Goal: Task Accomplishment & Management: Manage account settings

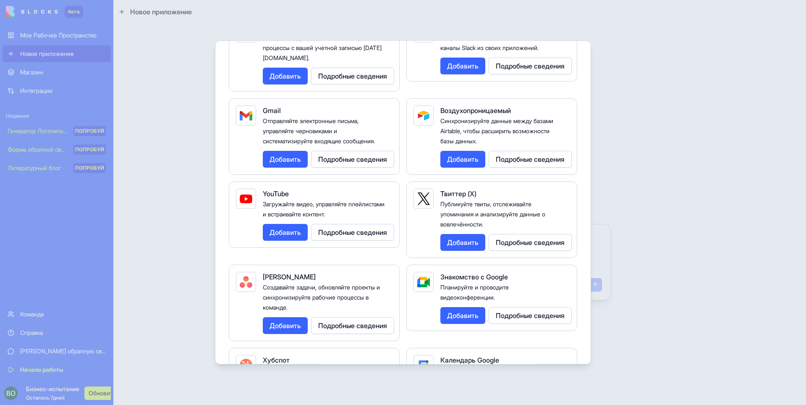
scroll to position [126, 0]
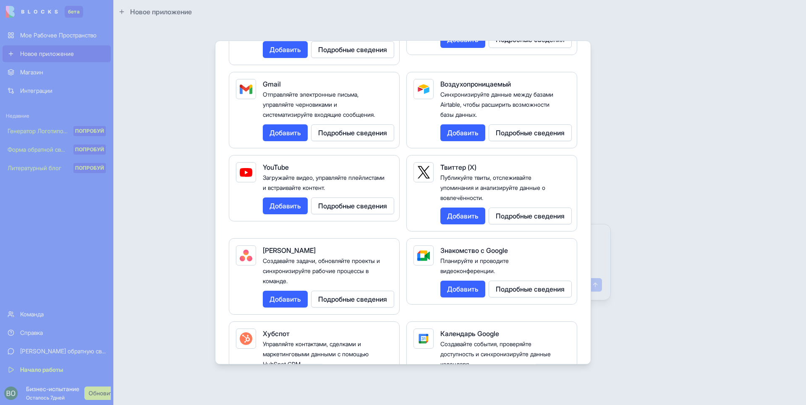
click at [774, 198] on div at bounding box center [403, 202] width 806 height 405
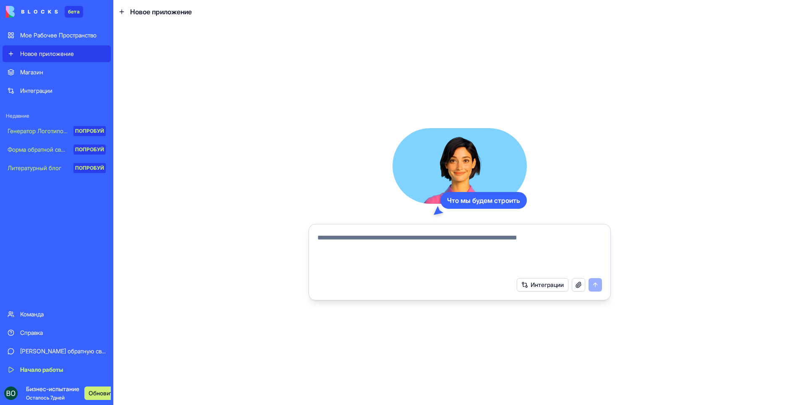
click at [413, 239] on textarea at bounding box center [460, 253] width 285 height 40
click at [45, 392] on ya-tr-span "Бизнес-испытание" at bounding box center [52, 388] width 53 height 7
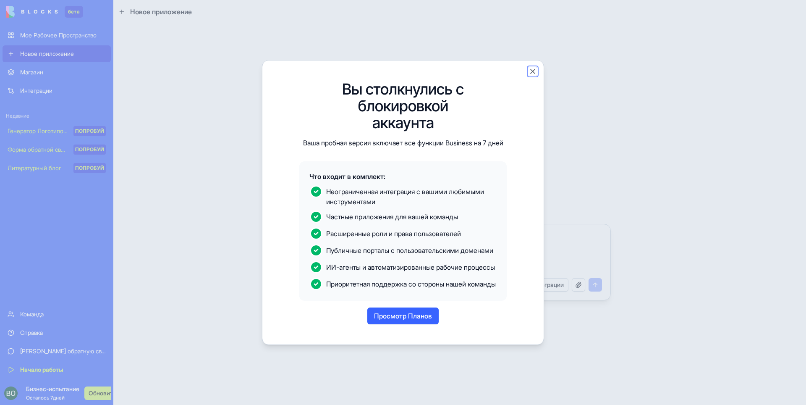
click at [532, 67] on button "Закрыть" at bounding box center [533, 71] width 8 height 8
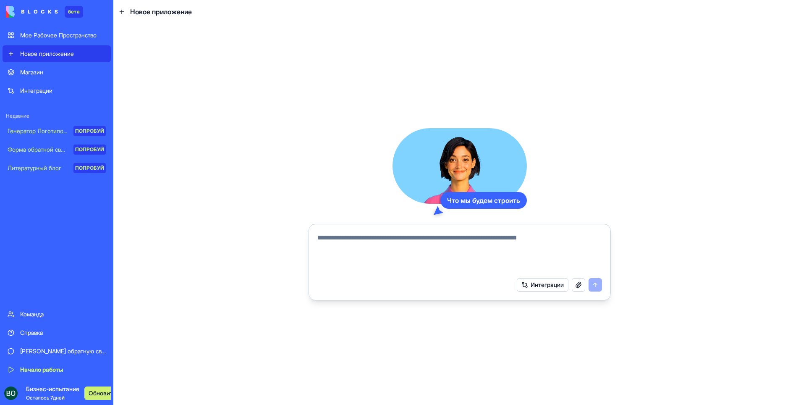
click at [40, 373] on div "Начало работы" at bounding box center [63, 369] width 86 height 8
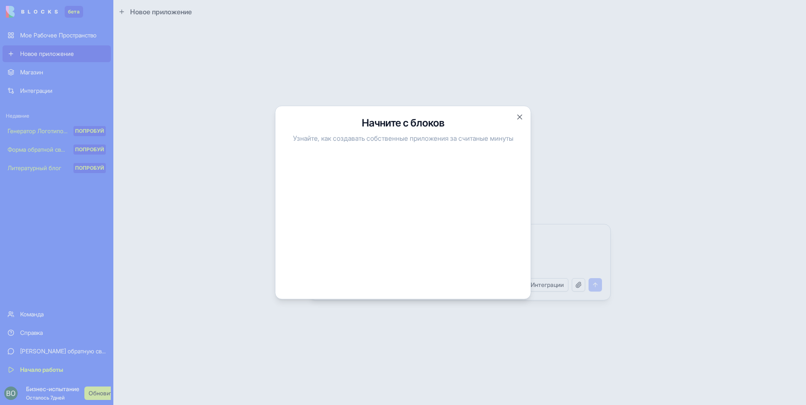
click at [514, 112] on div "Начните с блоков Узнайте, как создавать собственные приложения за считаные мину…" at bounding box center [403, 203] width 256 height 194
click at [520, 116] on button "Закрыть" at bounding box center [520, 117] width 8 height 8
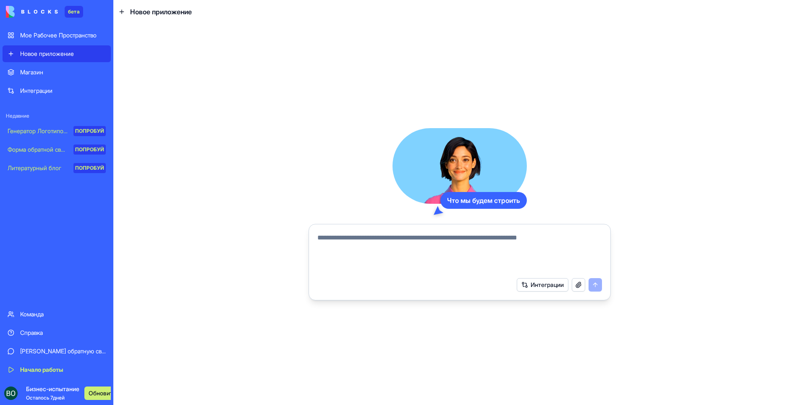
click at [520, 235] on textarea at bounding box center [460, 253] width 285 height 40
click at [350, 253] on textarea at bounding box center [460, 253] width 285 height 40
paste textarea "**********"
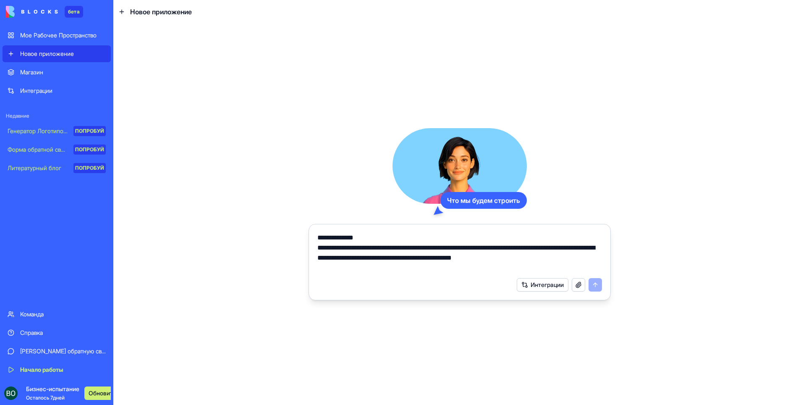
scroll to position [1158, 0]
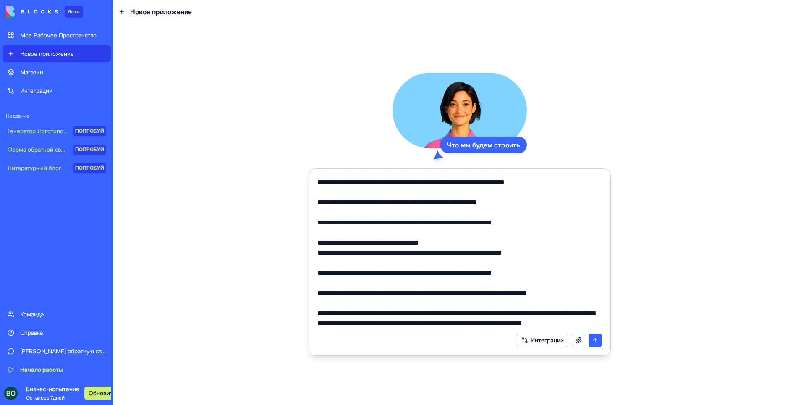
type textarea "**********"
click at [600, 340] on button "submit" at bounding box center [595, 339] width 13 height 13
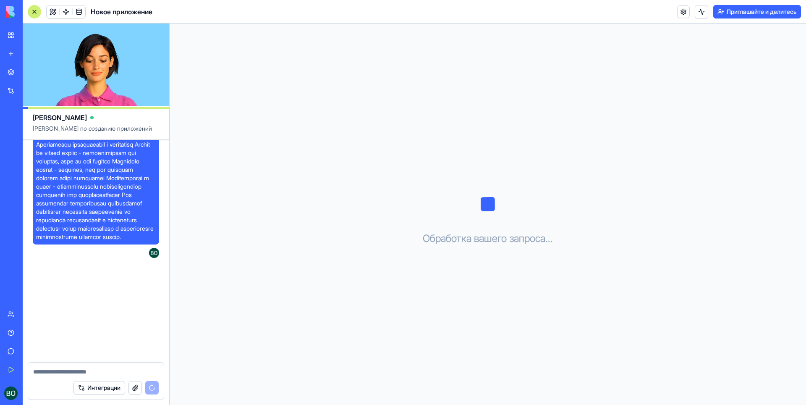
scroll to position [914, 0]
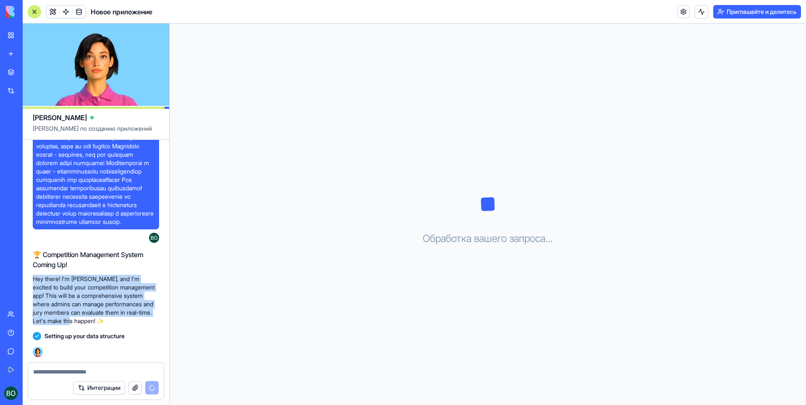
drag, startPoint x: 100, startPoint y: 320, endPoint x: 34, endPoint y: 278, distance: 78.4
click at [34, 278] on p "Hey there! I'm [PERSON_NAME], and I'm excited to build your competition managem…" at bounding box center [96, 300] width 126 height 50
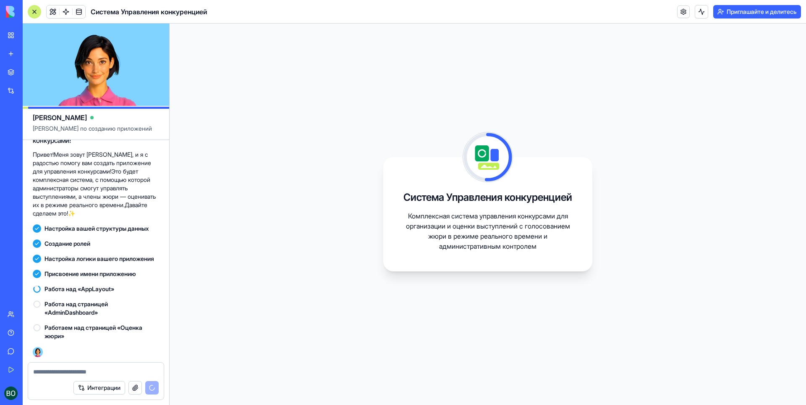
scroll to position [1046, 0]
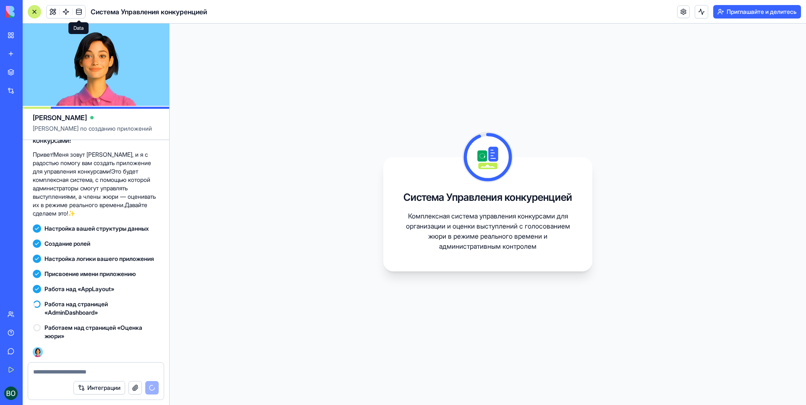
click at [78, 8] on span at bounding box center [79, 12] width 24 height 24
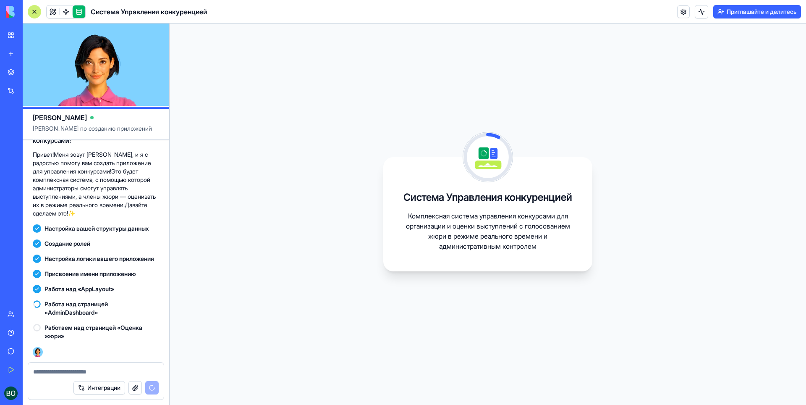
click at [79, 12] on link at bounding box center [79, 11] width 13 height 13
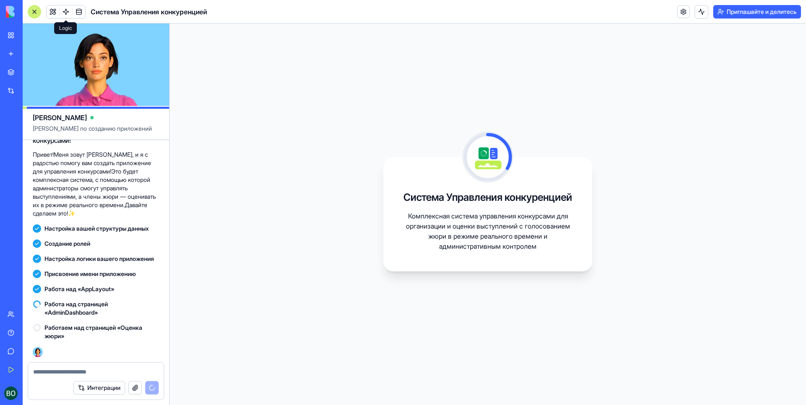
click at [66, 10] on span at bounding box center [66, 12] width 24 height 24
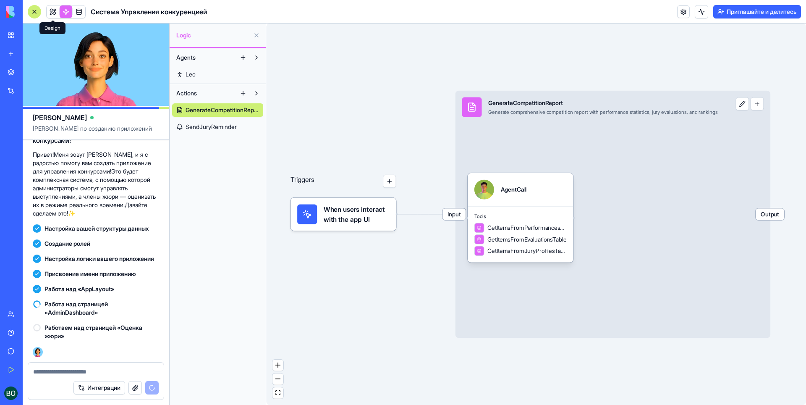
click at [55, 12] on link at bounding box center [53, 11] width 13 height 13
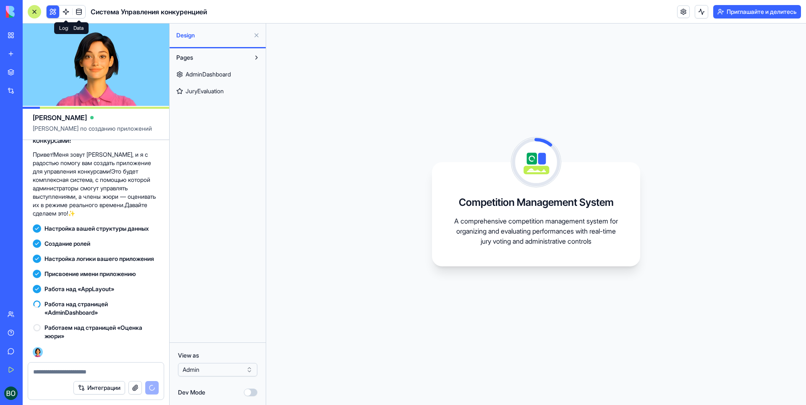
click at [86, 8] on div "Система Управления конкуренцией" at bounding box center [117, 11] width 179 height 13
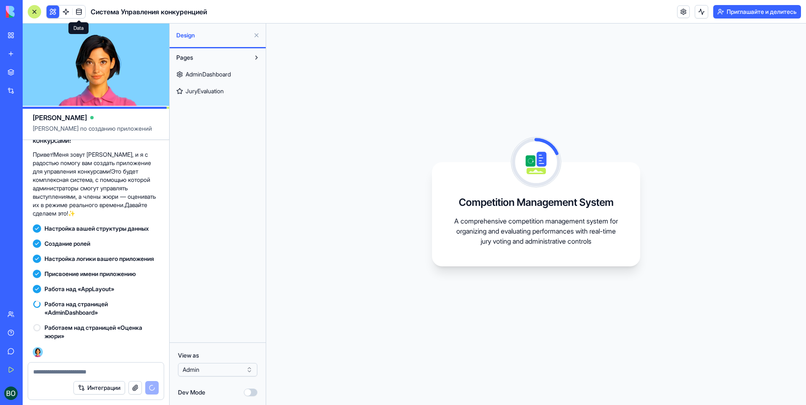
click at [80, 11] on link at bounding box center [79, 11] width 13 height 13
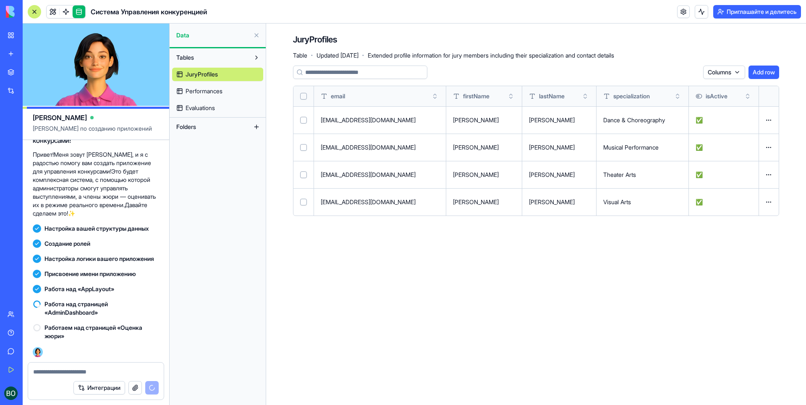
click at [210, 87] on span "Performances" at bounding box center [204, 91] width 37 height 8
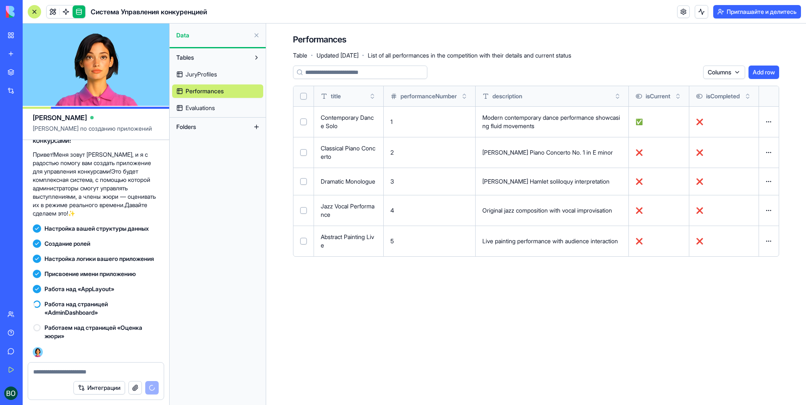
click at [502, 164] on td "[PERSON_NAME] Piano Concerto No. 1 in E minor" at bounding box center [552, 152] width 153 height 31
drag, startPoint x: 495, startPoint y: 158, endPoint x: 525, endPoint y: 152, distance: 31.0
click at [525, 152] on td "[PERSON_NAME] Piano Concerto No. 1 in E minor" at bounding box center [552, 152] width 153 height 31
click at [536, 165] on td "[PERSON_NAME] Piano Concerto No. 1 in E minor" at bounding box center [552, 152] width 153 height 31
click at [720, 75] on html "бета Мое Рабочее Пространство Новое приложение Магазин Интеграции Недавние Ново…" at bounding box center [403, 202] width 806 height 405
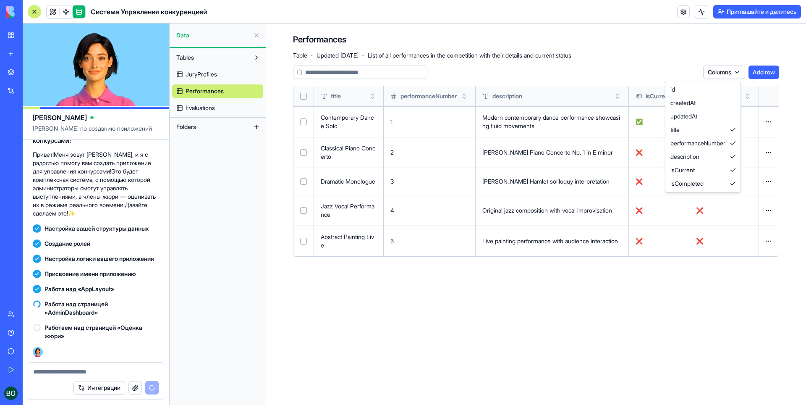
click at [722, 72] on html "бета Мое Рабочее Пространство Новое приложение Магазин Интеграции Недавние Ново…" at bounding box center [403, 202] width 806 height 405
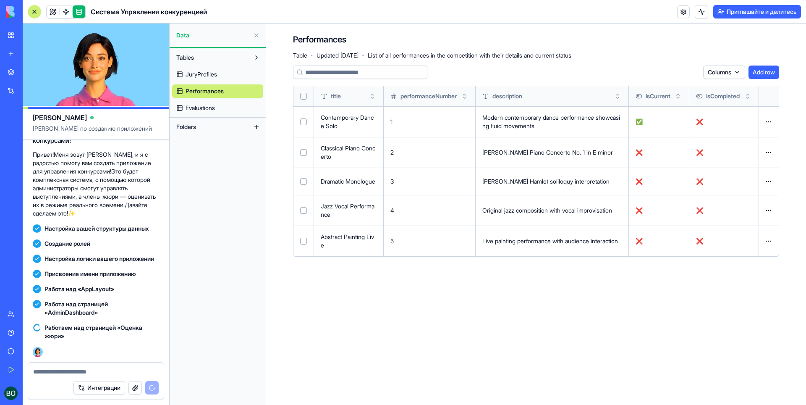
click at [213, 111] on span "Evaluations" at bounding box center [200, 108] width 29 height 8
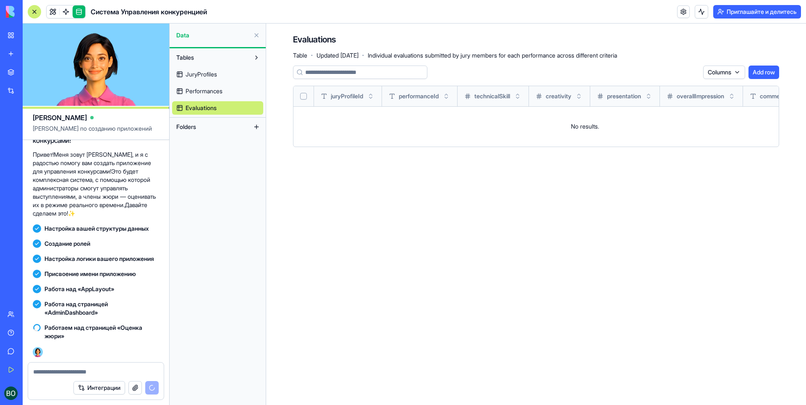
click at [221, 91] on span "Performances" at bounding box center [204, 91] width 37 height 8
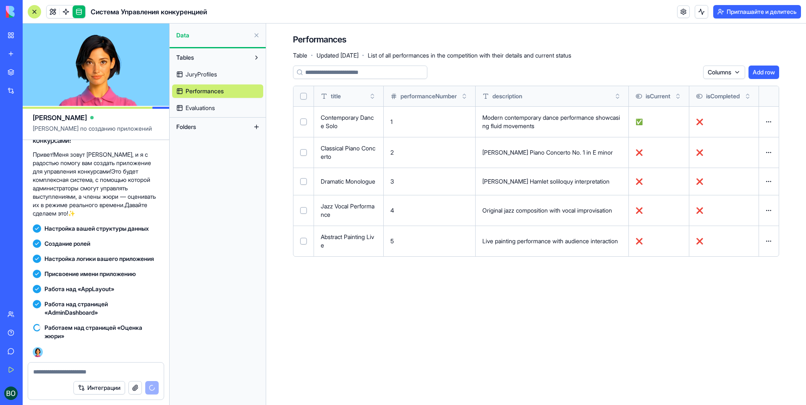
click at [217, 74] on span "JuryProfiles" at bounding box center [202, 74] width 32 height 8
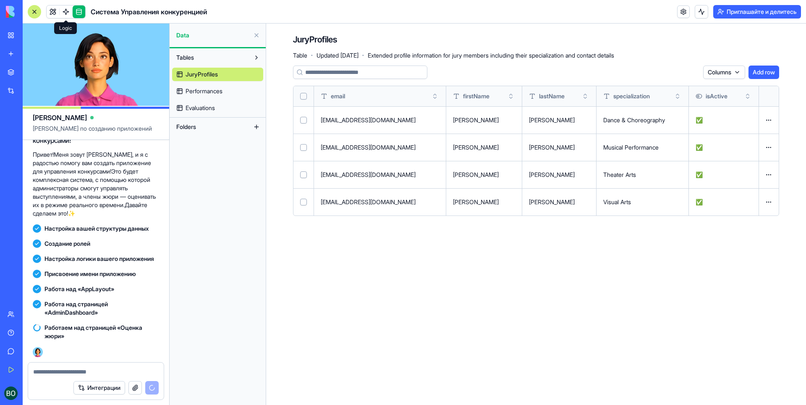
click at [68, 12] on link at bounding box center [66, 11] width 13 height 13
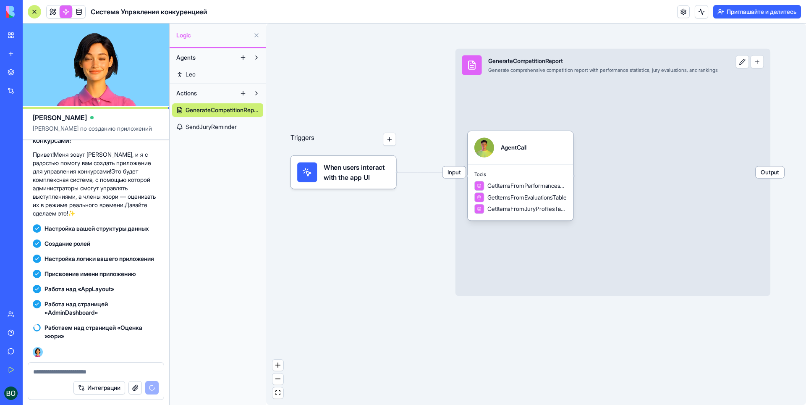
drag, startPoint x: 384, startPoint y: 274, endPoint x: 377, endPoint y: 296, distance: 23.0
click at [377, 296] on div "Triggers When users interact with the app UI Input GenerateCompetitionReport Ge…" at bounding box center [536, 214] width 540 height 381
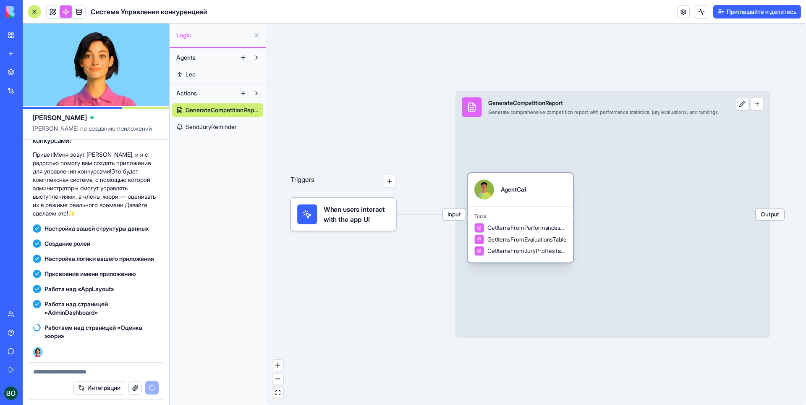
click at [530, 222] on div "Tools GetItemsFromPerformancesTable GetItemsFromEvaluationsTable GetItemsFromJu…" at bounding box center [520, 234] width 105 height 56
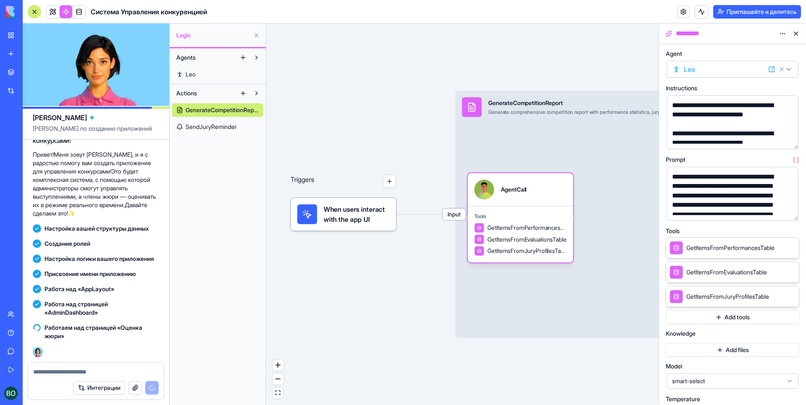
click at [799, 34] on button at bounding box center [796, 33] width 13 height 13
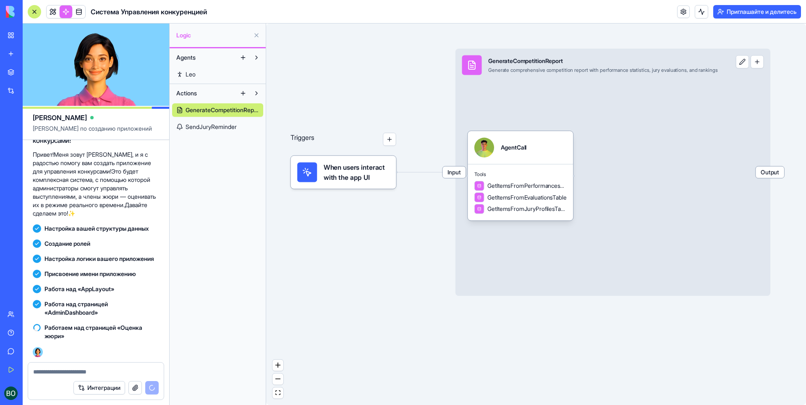
click at [785, 172] on span "Output" at bounding box center [770, 171] width 29 height 11
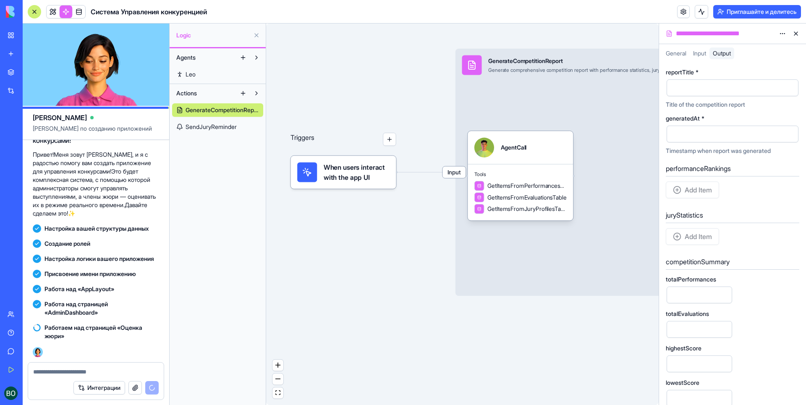
click at [796, 35] on button at bounding box center [796, 33] width 13 height 13
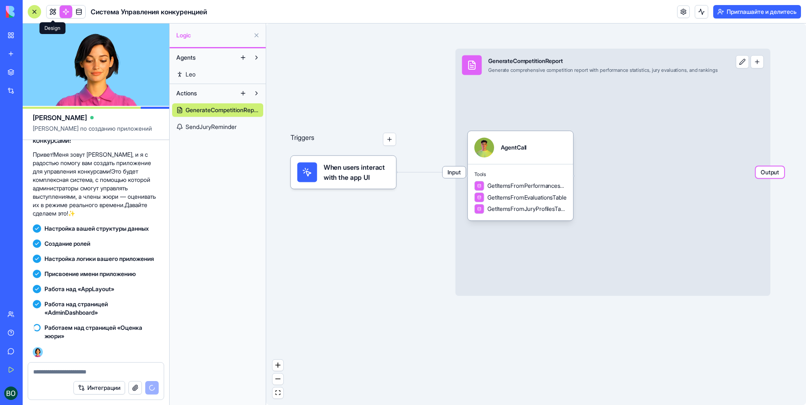
click at [57, 12] on link at bounding box center [53, 11] width 13 height 13
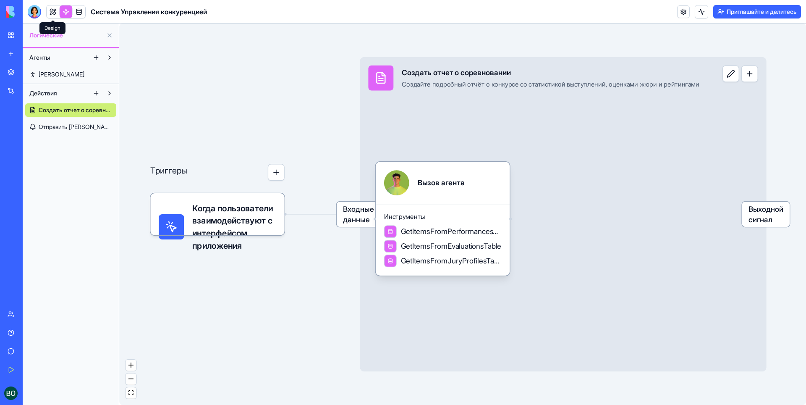
click at [50, 12] on link at bounding box center [53, 11] width 13 height 13
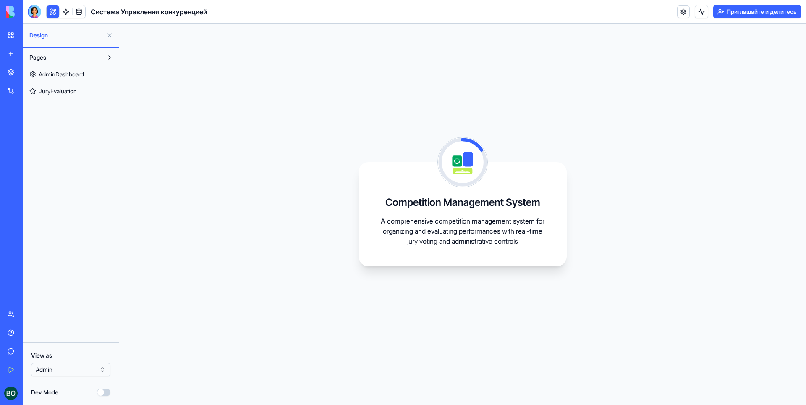
click at [15, 223] on div "Магазин Интеграции Недавние Новое приложение Генератор Логотипов с искусственны…" at bounding box center [12, 184] width 18 height 240
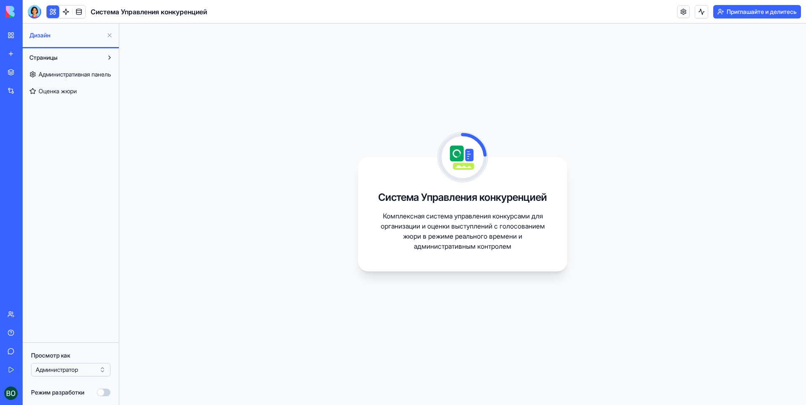
click at [15, 223] on div "Магазин Интеграции Недавние Новое приложение Генератор Логотипов с искусственны…" at bounding box center [12, 184] width 18 height 240
click at [36, 124] on link "Новое приложение" at bounding box center [20, 131] width 34 height 17
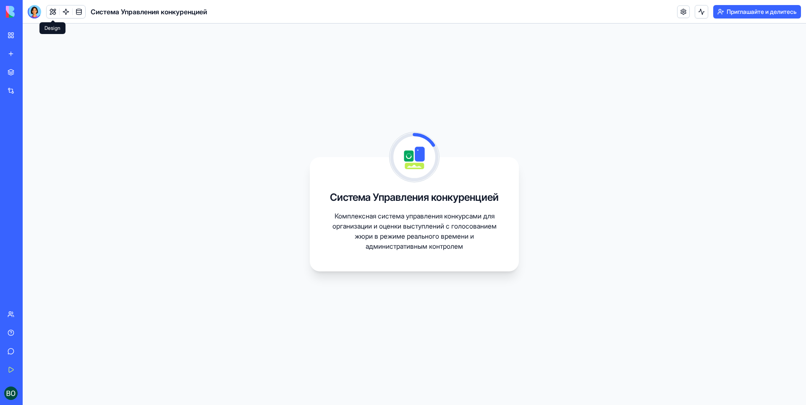
click at [58, 10] on button at bounding box center [53, 11] width 13 height 13
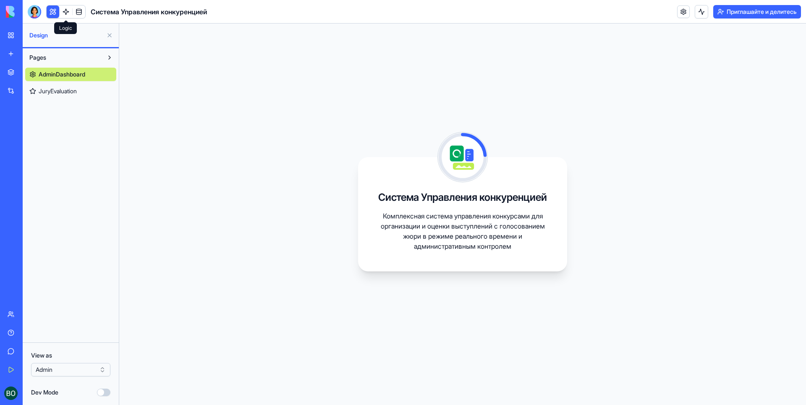
click at [69, 11] on link at bounding box center [66, 11] width 13 height 13
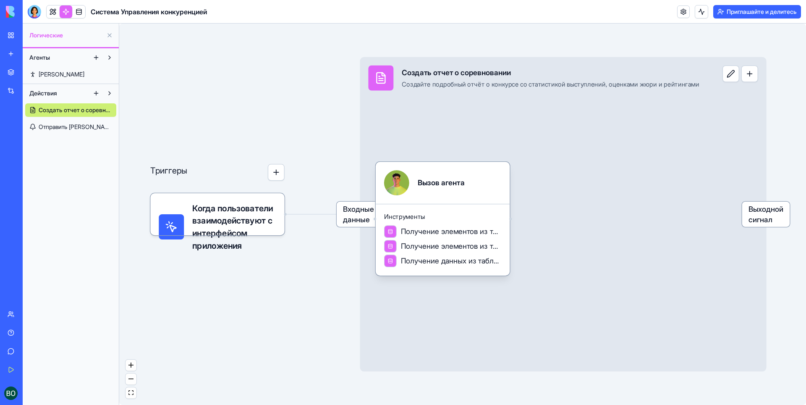
click at [31, 369] on div "Начало работы" at bounding box center [25, 369] width 11 height 8
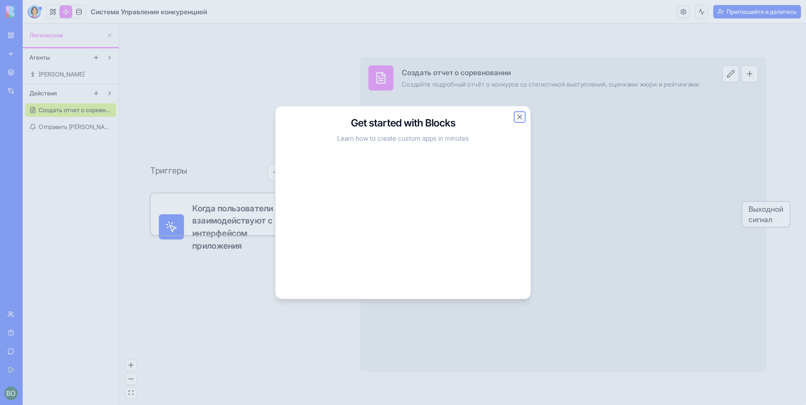
click at [519, 118] on button "Close" at bounding box center [520, 117] width 8 height 8
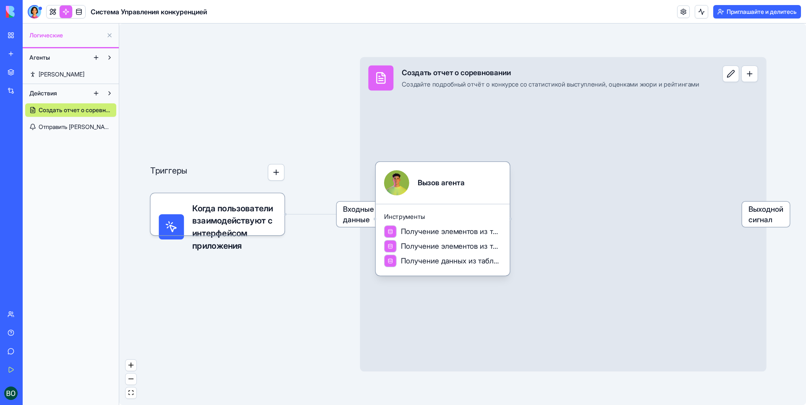
click at [109, 92] on button at bounding box center [109, 93] width 13 height 13
click at [110, 89] on button at bounding box center [109, 93] width 13 height 13
click at [51, 9] on span at bounding box center [53, 12] width 24 height 24
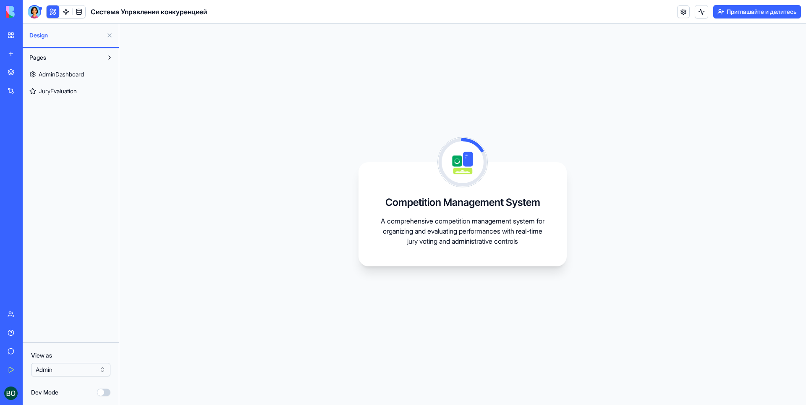
click at [80, 318] on div "Pages AdminDashboard JuryEvaluation" at bounding box center [71, 195] width 96 height 294
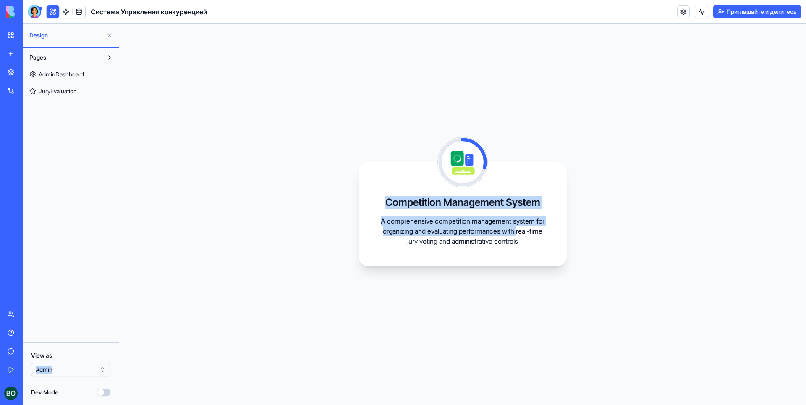
drag, startPoint x: 117, startPoint y: 303, endPoint x: 154, endPoint y: 298, distance: 37.2
click at [154, 298] on div "Design Pages AdminDashboard JuryEvaluation View as Admin Dev Mode Competition M…" at bounding box center [415, 214] width 784 height 381
click at [154, 298] on div "Competition Management System A comprehensive competition management system for…" at bounding box center [462, 214] width 687 height 381
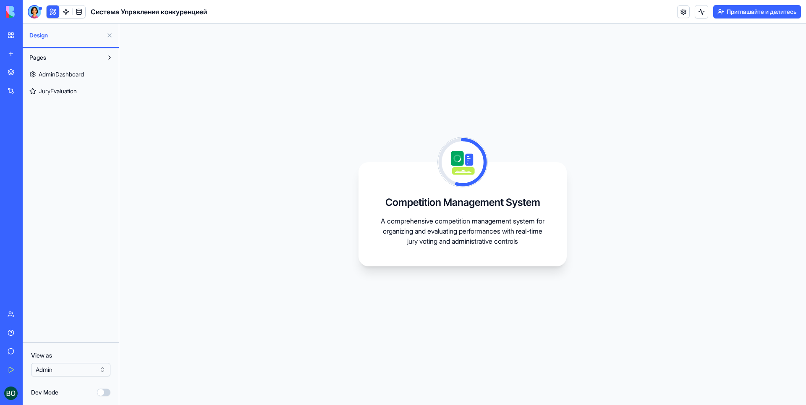
click at [53, 71] on span "AdminDashboard" at bounding box center [61, 74] width 45 height 8
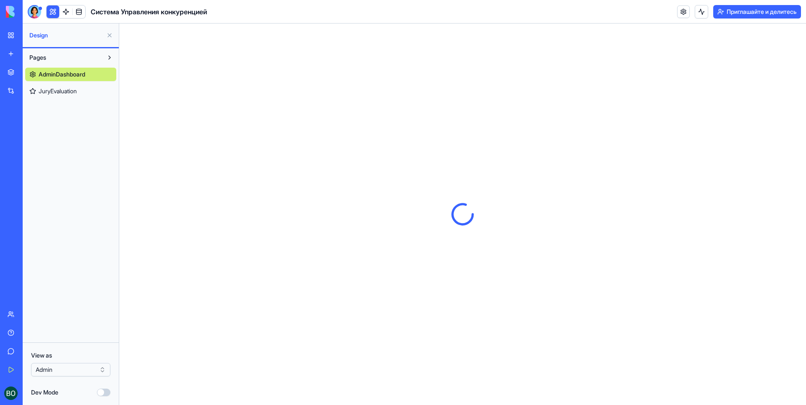
click at [117, 53] on div "Pages AdminDashboard JuryEvaluation" at bounding box center [71, 74] width 96 height 52
click at [109, 55] on button at bounding box center [109, 57] width 13 height 13
click at [110, 55] on button at bounding box center [109, 57] width 13 height 13
click at [57, 369] on html "бета Мое Рабочее Пространство Новое приложение Магазин Интеграции Недавние Ново…" at bounding box center [403, 202] width 806 height 405
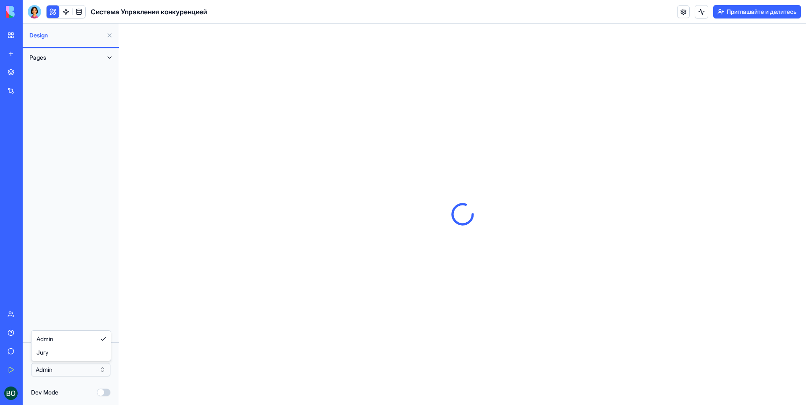
click at [13, 350] on html "бета Мое Рабочее Пространство Новое приложение Магазин Интеграции Недавние Ново…" at bounding box center [403, 202] width 806 height 405
click at [13, 350] on link "[PERSON_NAME] обратную связь" at bounding box center [20, 351] width 34 height 17
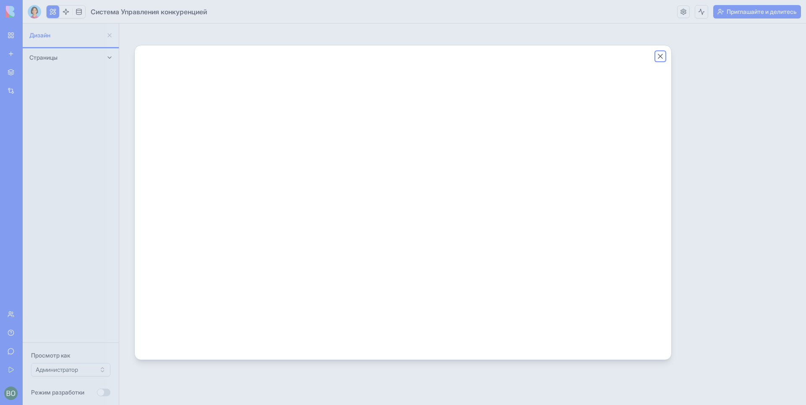
click at [661, 55] on button "Закрыть" at bounding box center [660, 56] width 8 height 8
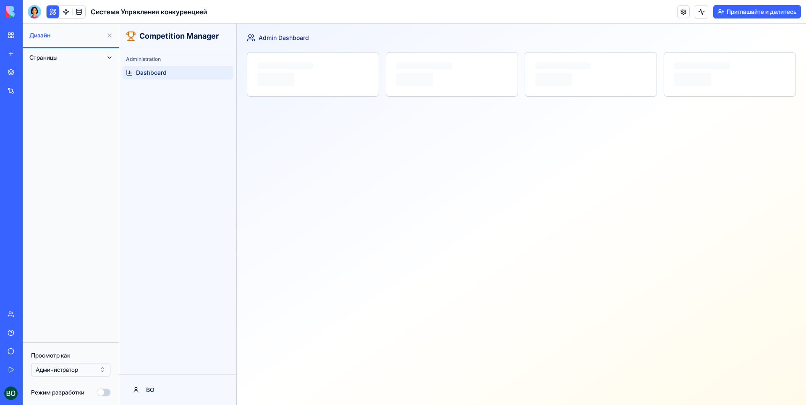
click at [215, 265] on div "Administration Dashboard" at bounding box center [177, 211] width 117 height 325
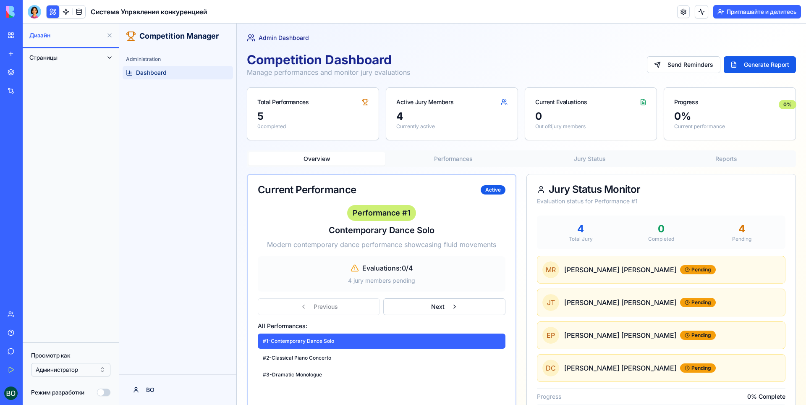
click at [66, 58] on button "Страницы" at bounding box center [64, 57] width 78 height 13
click at [55, 94] on span "JuryEvaluation" at bounding box center [58, 91] width 38 height 8
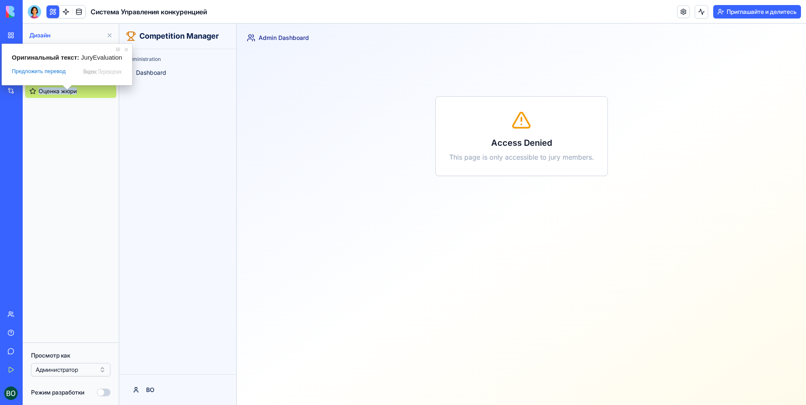
click at [410, 158] on div "Access Denied This page is only accessible to jury members." at bounding box center [521, 136] width 549 height 168
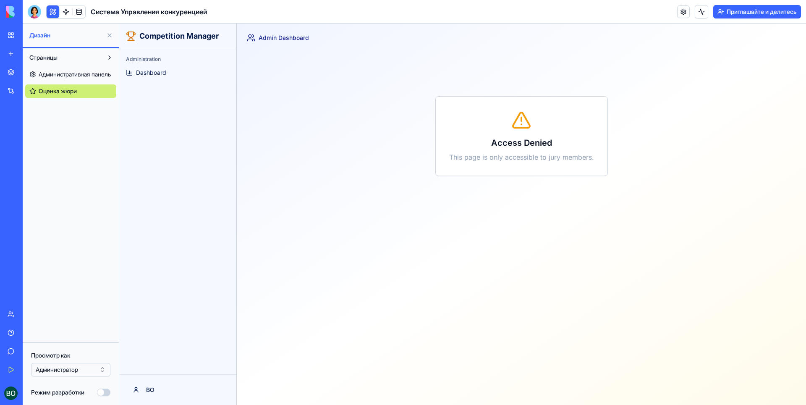
click at [410, 158] on div "Access Denied This page is only accessible to jury members." at bounding box center [521, 136] width 549 height 168
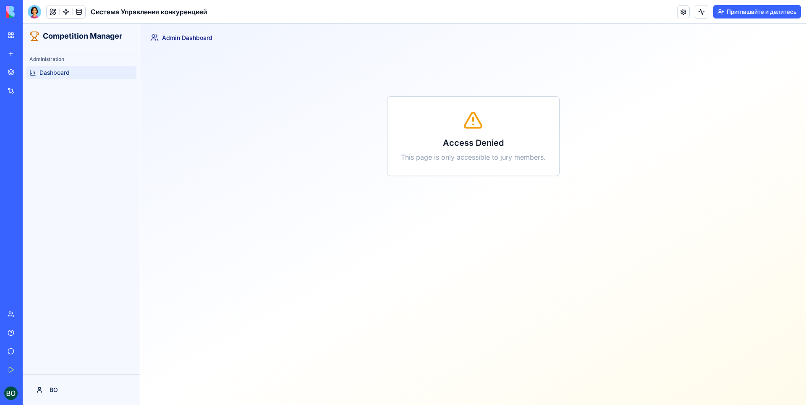
click at [64, 71] on span "Dashboard" at bounding box center [54, 72] width 30 height 8
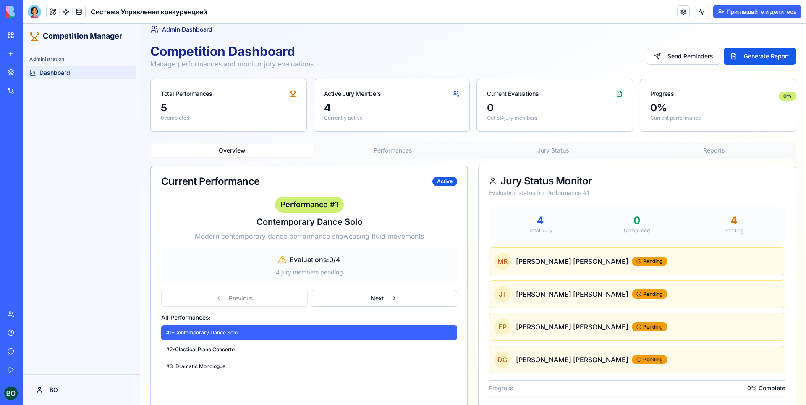
scroll to position [23, 0]
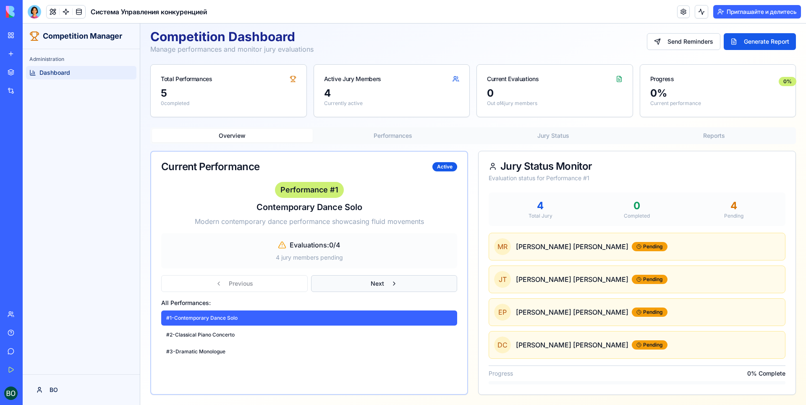
click at [375, 282] on button "Next" at bounding box center [384, 283] width 147 height 17
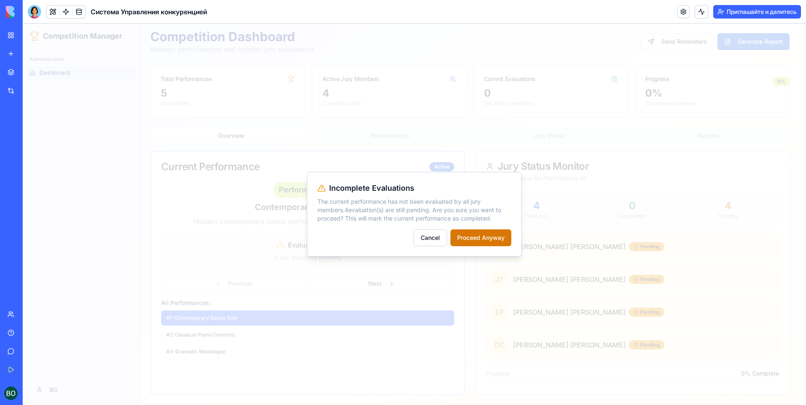
click at [470, 263] on div at bounding box center [415, 214] width 784 height 381
drag, startPoint x: 275, startPoint y: 181, endPoint x: 334, endPoint y: 204, distance: 63.7
click at [305, 194] on div at bounding box center [415, 214] width 784 height 381
drag, startPoint x: 336, startPoint y: 206, endPoint x: 362, endPoint y: 213, distance: 26.9
click at [362, 213] on p "The current performance has not been evaluated by all jury members. 4 evaluatio…" at bounding box center [415, 209] width 194 height 25
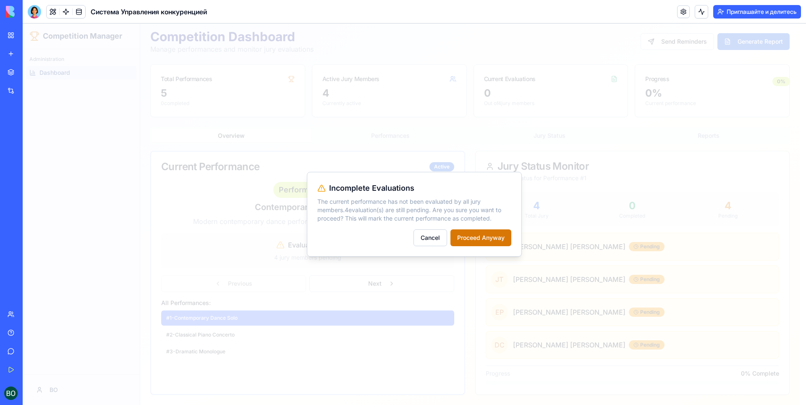
click at [320, 216] on p "The current performance has not been evaluated by all jury members. 4 evaluatio…" at bounding box center [415, 209] width 194 height 25
drag, startPoint x: 318, startPoint y: 201, endPoint x: 499, endPoint y: 217, distance: 182.1
click at [499, 217] on p "The current performance has not been evaluated by all jury members. 4 evaluatio…" at bounding box center [415, 209] width 194 height 25
click at [475, 236] on button "Proceed Anyway" at bounding box center [481, 237] width 61 height 17
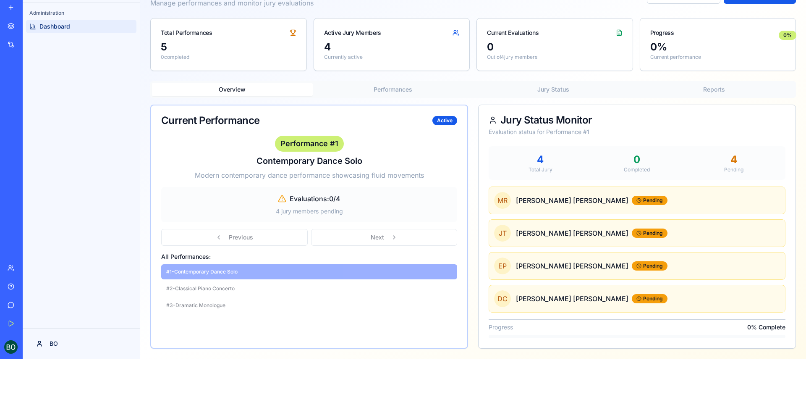
scroll to position [48, 0]
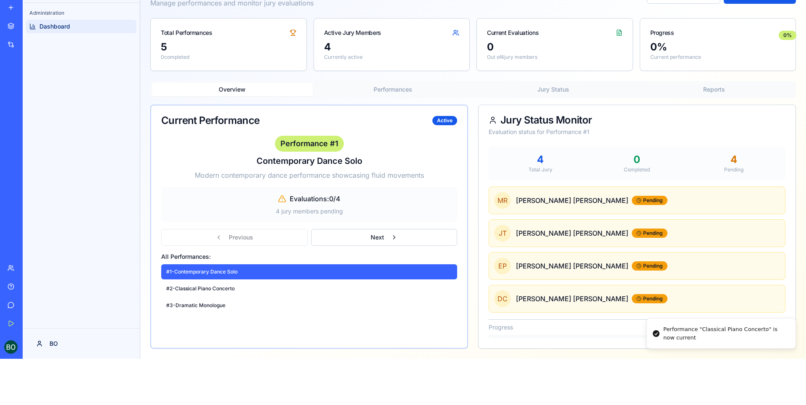
click at [215, 241] on div "Previous Next" at bounding box center [309, 237] width 296 height 17
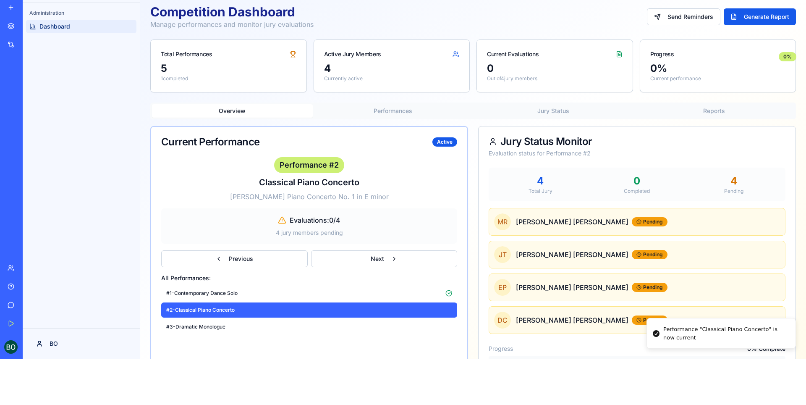
scroll to position [0, 0]
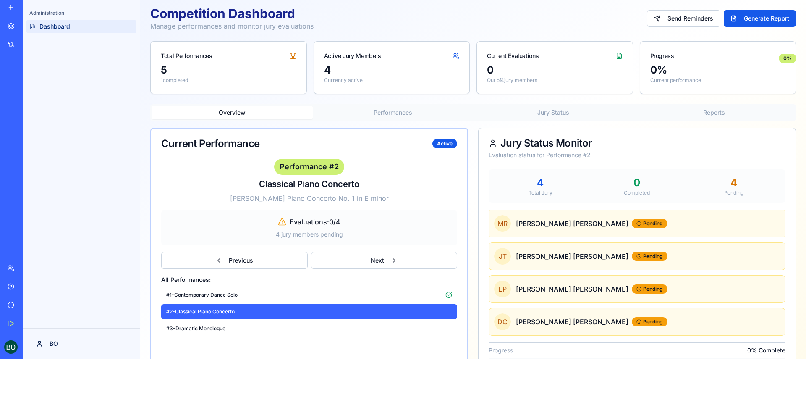
click at [26, 41] on ya-tr-span "Интеграции" at bounding box center [36, 44] width 32 height 7
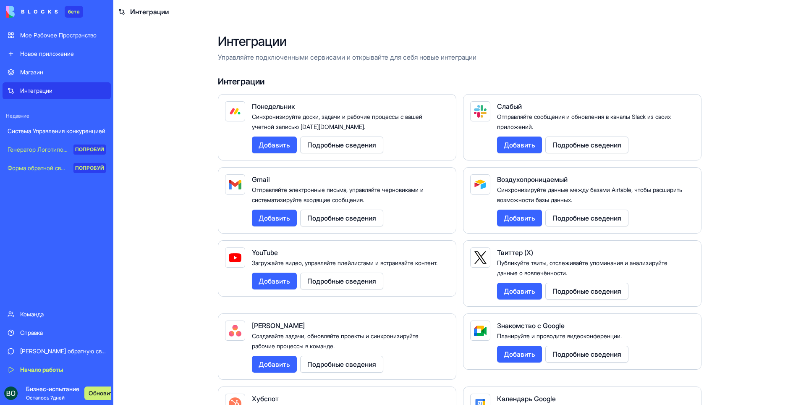
click at [25, 365] on div "Начало работы" at bounding box center [63, 369] width 86 height 8
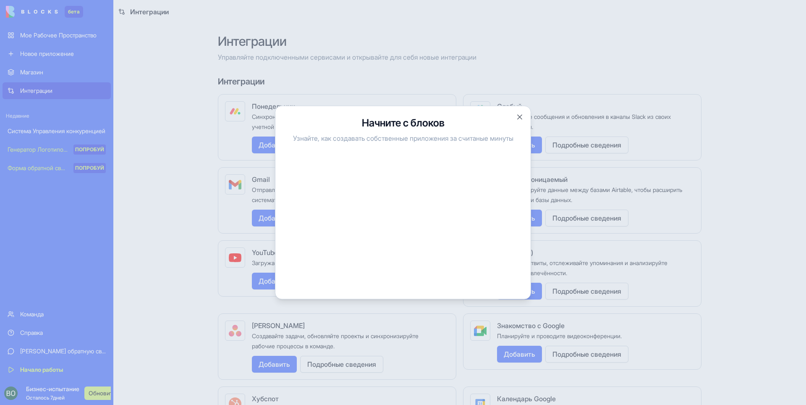
drag, startPoint x: 61, startPoint y: 257, endPoint x: 51, endPoint y: 189, distance: 69.6
click at [60, 252] on div at bounding box center [403, 202] width 806 height 405
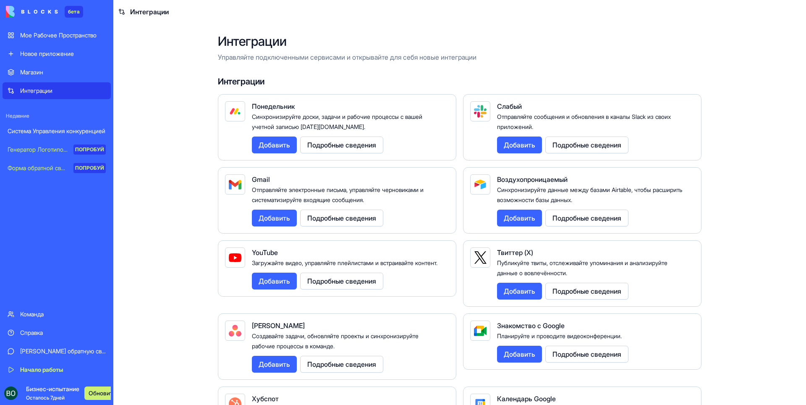
click at [45, 132] on ya-tr-span "Система Управления конкуренцией" at bounding box center [57, 130] width 98 height 7
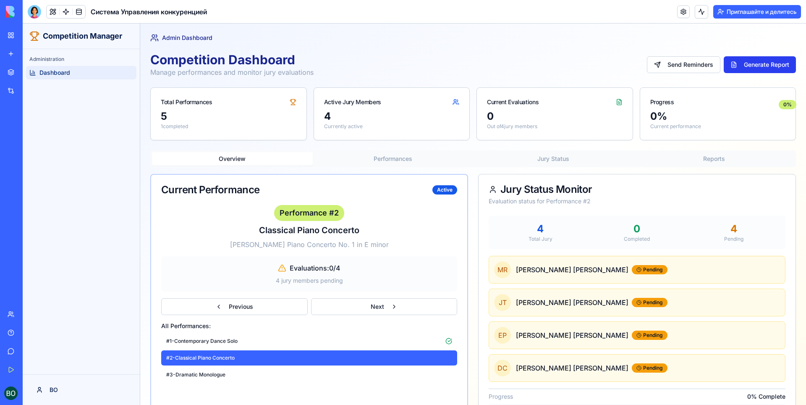
click at [770, 65] on button "Generate Report" at bounding box center [760, 64] width 72 height 17
click at [688, 63] on button "Send Reminders" at bounding box center [694, 64] width 74 height 17
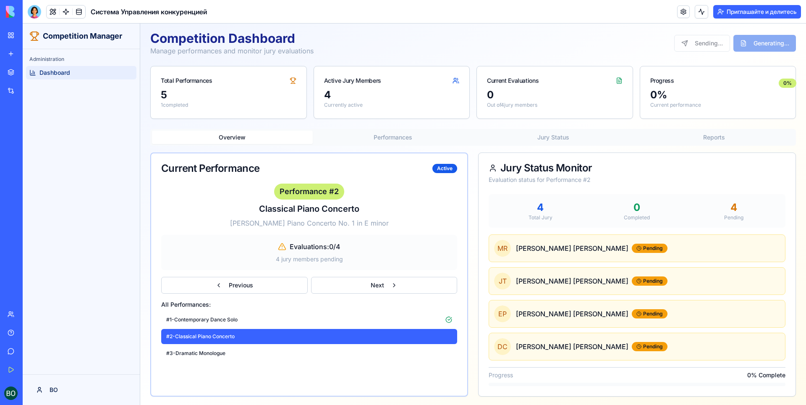
scroll to position [23, 0]
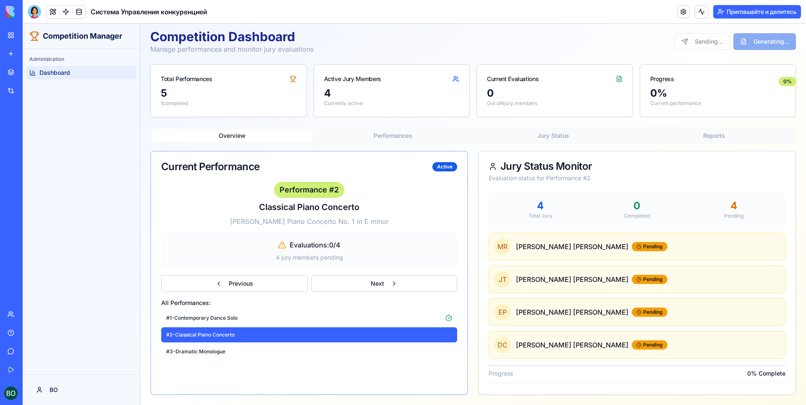
click at [55, 37] on span "Competition Manager" at bounding box center [82, 36] width 79 height 12
click at [50, 11] on button at bounding box center [53, 11] width 13 height 13
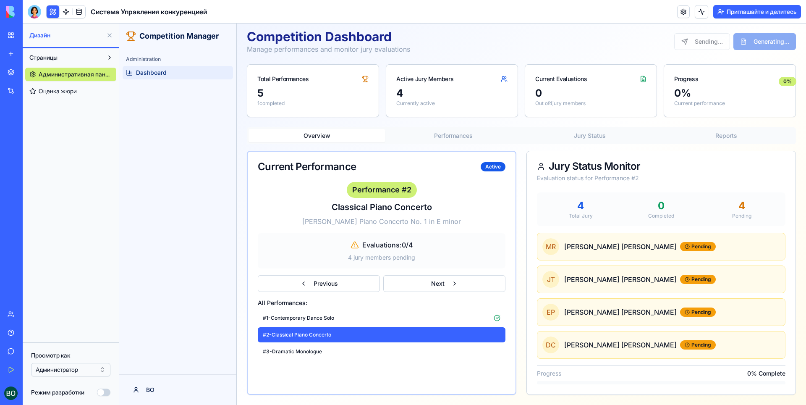
click at [66, 90] on ya-tr-span "Оценка жюри" at bounding box center [58, 90] width 38 height 7
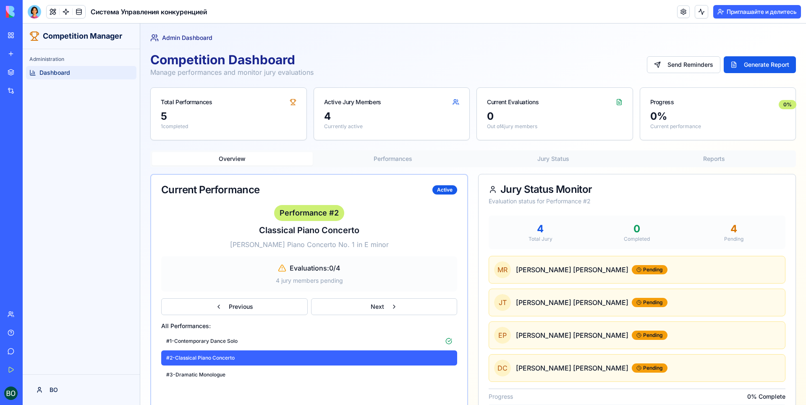
drag, startPoint x: 266, startPoint y: 42, endPoint x: 251, endPoint y: 52, distance: 18.1
click at [266, 42] on div "Toggle Sidebar Admin Dashboard Competition Dashboard Manage performances and mo…" at bounding box center [473, 226] width 666 height 404
click at [56, 31] on span "Competition Manager" at bounding box center [82, 36] width 79 height 12
click at [66, 6] on link at bounding box center [66, 11] width 13 height 13
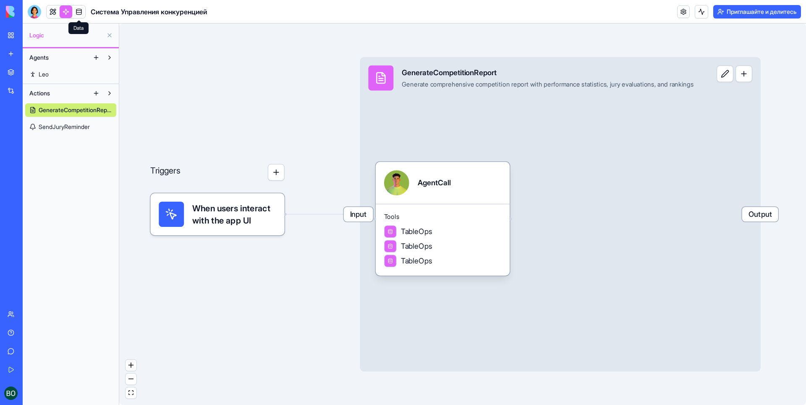
click at [78, 9] on link at bounding box center [79, 11] width 13 height 13
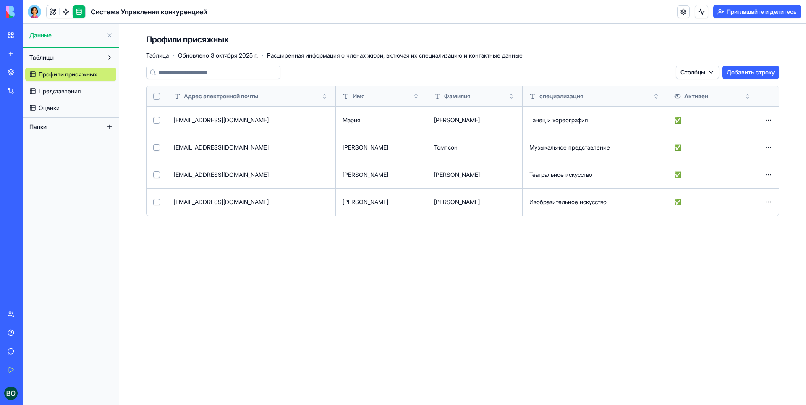
click at [54, 58] on ya-tr-span "Таблицы" at bounding box center [41, 57] width 24 height 7
click at [66, 55] on button "Таблицы" at bounding box center [64, 57] width 78 height 13
click at [97, 75] on button "Папки" at bounding box center [64, 76] width 78 height 13
click at [116, 74] on button at bounding box center [109, 76] width 13 height 13
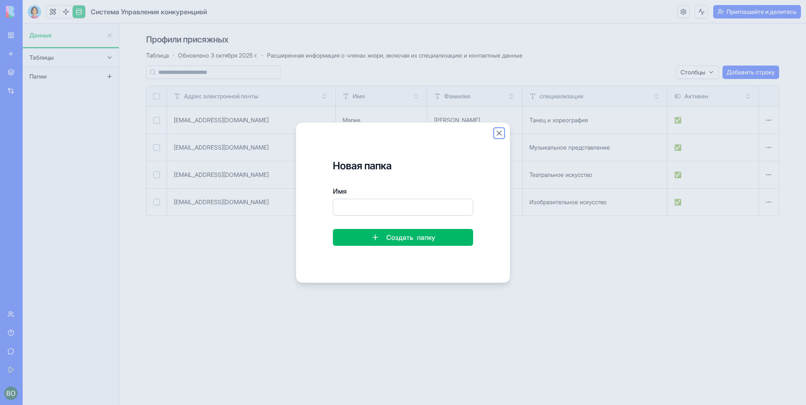
click at [499, 131] on button "Закрыть" at bounding box center [499, 133] width 8 height 8
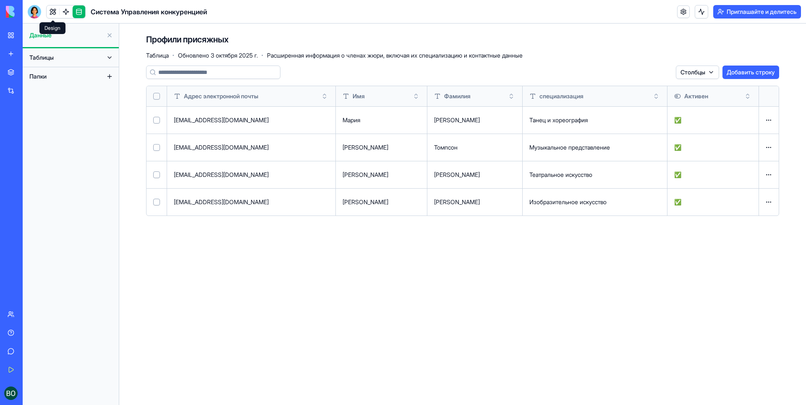
click at [51, 9] on link at bounding box center [53, 11] width 13 height 13
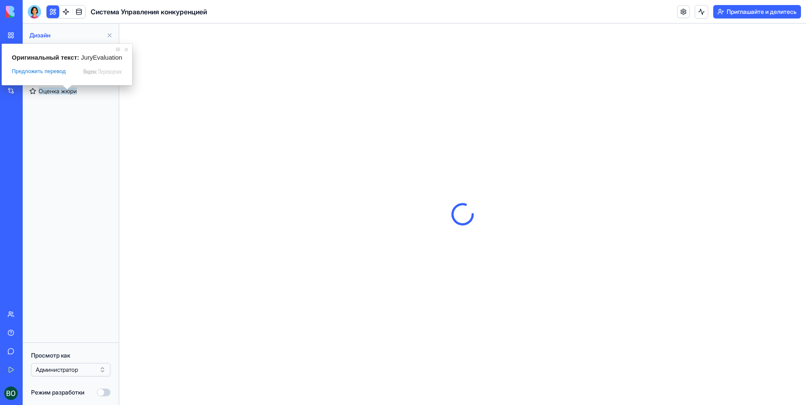
click at [58, 138] on div "Страницы Административная панель Оценка жюри" at bounding box center [71, 195] width 96 height 294
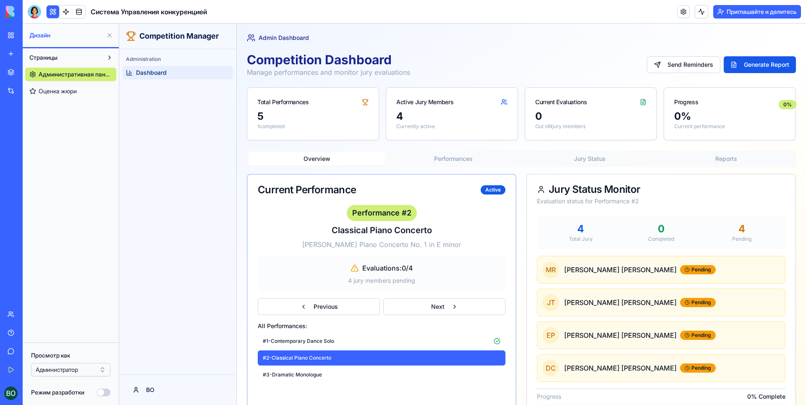
click at [107, 91] on link "Оценка жюри" at bounding box center [70, 90] width 91 height 13
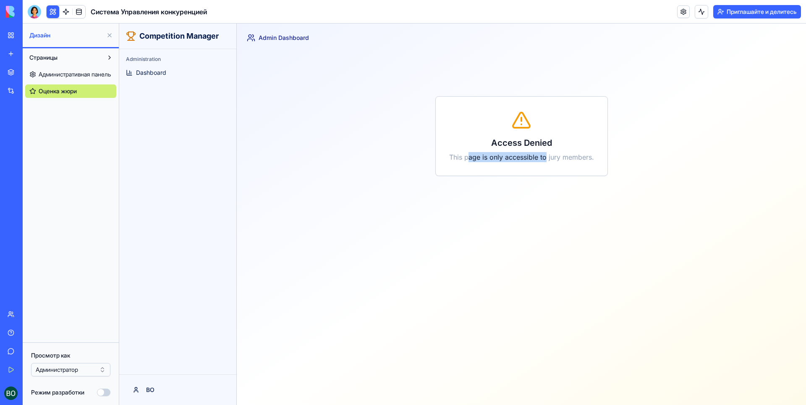
drag, startPoint x: 471, startPoint y: 150, endPoint x: 546, endPoint y: 149, distance: 74.8
click at [546, 149] on div "Access Denied This page is only accessible to jury members." at bounding box center [522, 136] width 173 height 80
drag, startPoint x: 474, startPoint y: 137, endPoint x: 479, endPoint y: 136, distance: 5.1
click at [474, 137] on div "Access Denied This page is only accessible to jury members." at bounding box center [522, 136] width 173 height 80
drag, startPoint x: 494, startPoint y: 142, endPoint x: 613, endPoint y: 161, distance: 120.4
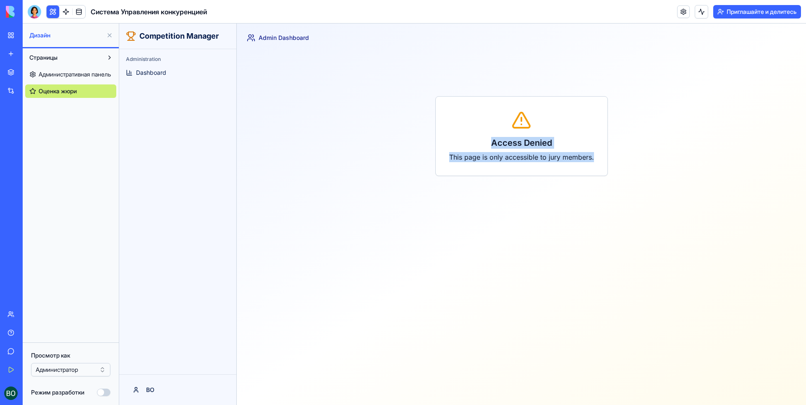
click at [613, 161] on div "Access Denied This page is only accessible to jury members." at bounding box center [521, 136] width 549 height 168
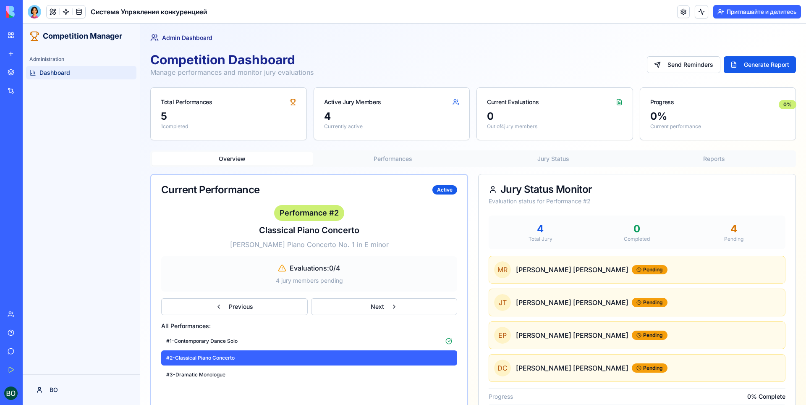
click at [67, 163] on div "Administration Dashboard" at bounding box center [81, 211] width 117 height 325
click at [50, 13] on button at bounding box center [53, 11] width 13 height 13
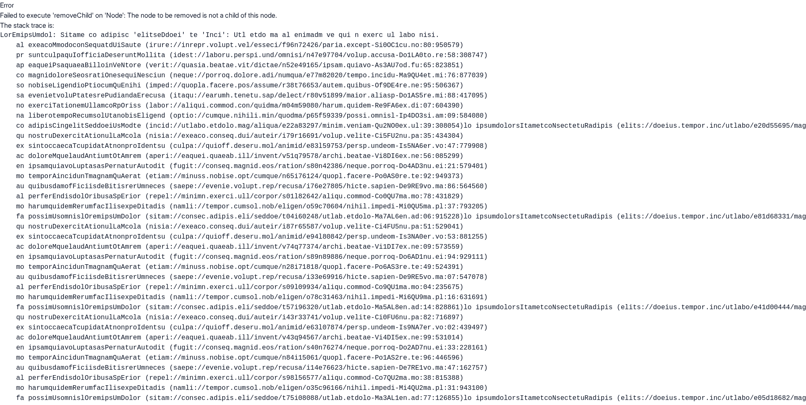
click at [102, 370] on pre "at recursivelyTraverseMutationEffects ([URL][DOMAIN_NAME])" at bounding box center [403, 262] width 806 height 464
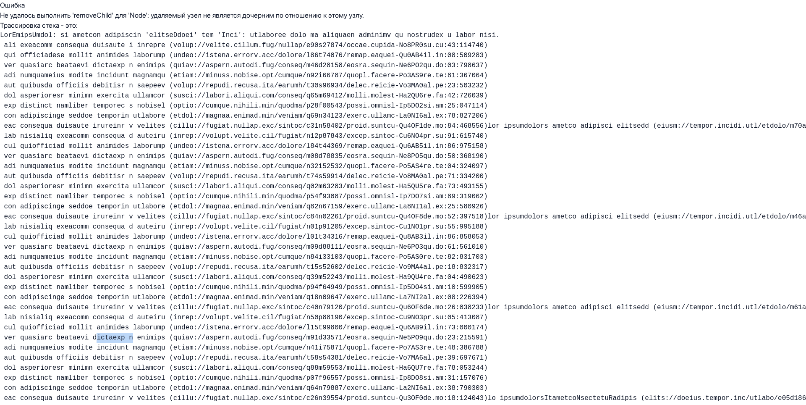
click at [102, 370] on pre "at recursivelyTraverseMutationEffects ([URL][DOMAIN_NAME])" at bounding box center [403, 262] width 806 height 464
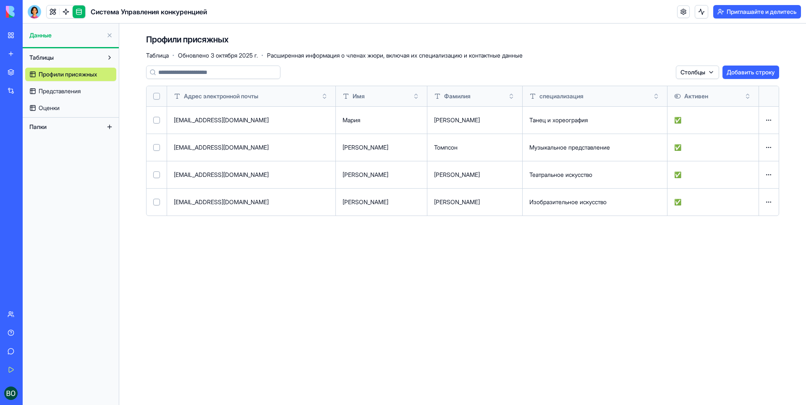
click at [50, 33] on ya-tr-span "Мое Рабочее Пространство" at bounding box center [58, 35] width 76 height 7
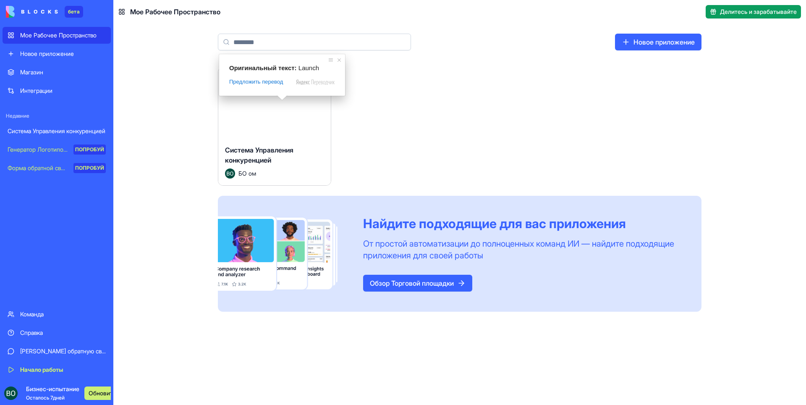
click at [283, 100] on span at bounding box center [282, 97] width 11 height 5
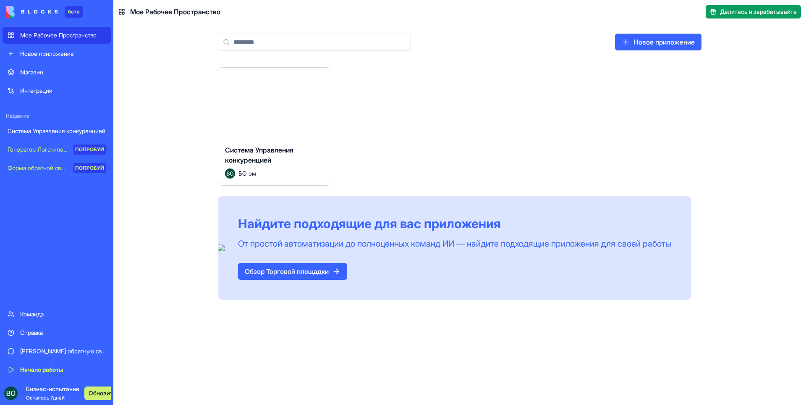
click at [305, 113] on div "Запуск" at bounding box center [274, 103] width 113 height 71
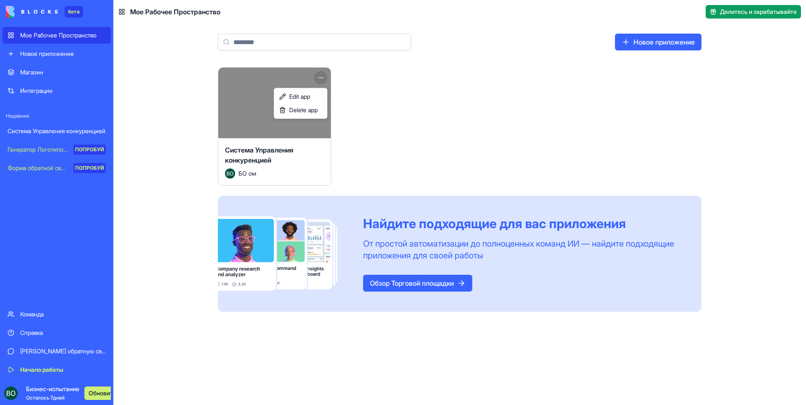
click at [323, 79] on html "бета Мое Рабочее Пространство Новое приложение Магазин Интеграции Недавние Сист…" at bounding box center [403, 202] width 806 height 405
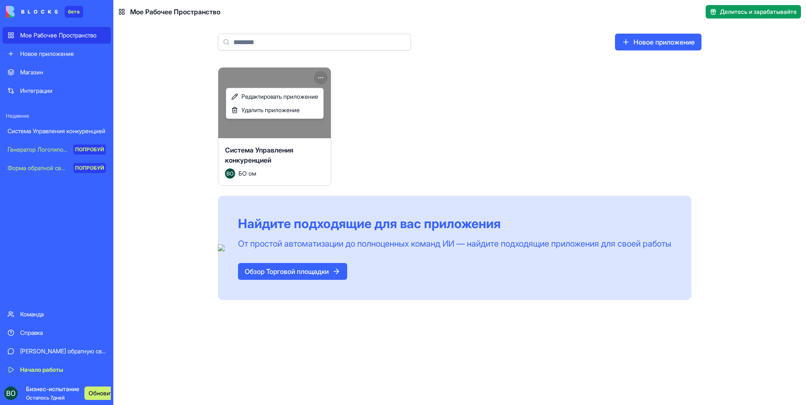
click at [370, 92] on html "бета Мое Рабочее Пространство Новое приложение Магазин Интеграции Недавние Сист…" at bounding box center [403, 202] width 806 height 405
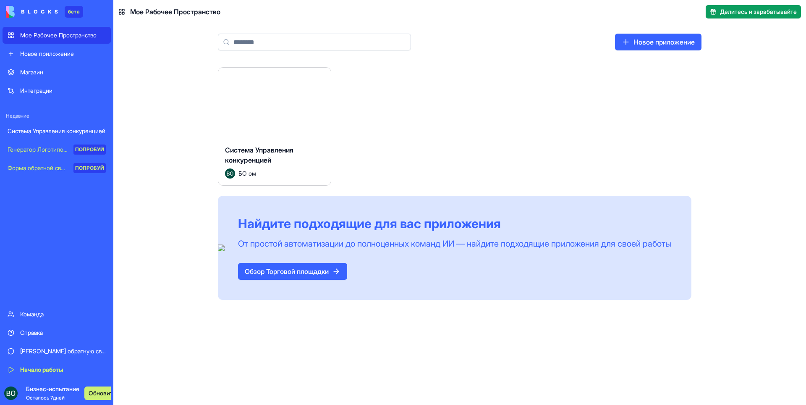
click at [282, 101] on body "бета Мое Рабочее Пространство Новое приложение Магазин Интеграции Недавние Сист…" at bounding box center [403, 202] width 806 height 405
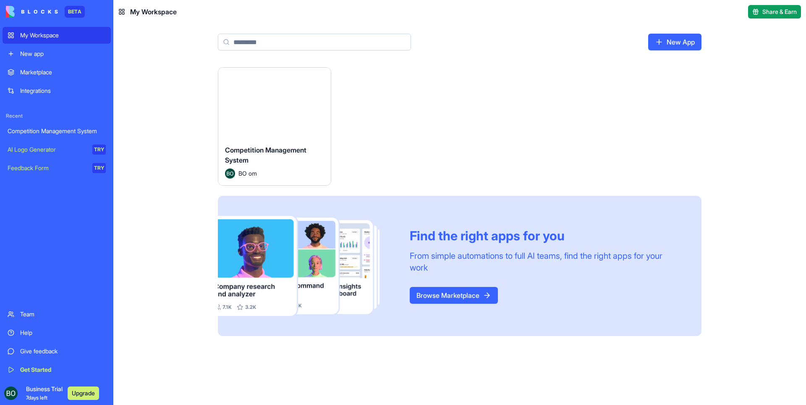
click at [281, 103] on ya-tr-span "Launch" at bounding box center [274, 103] width 23 height 10
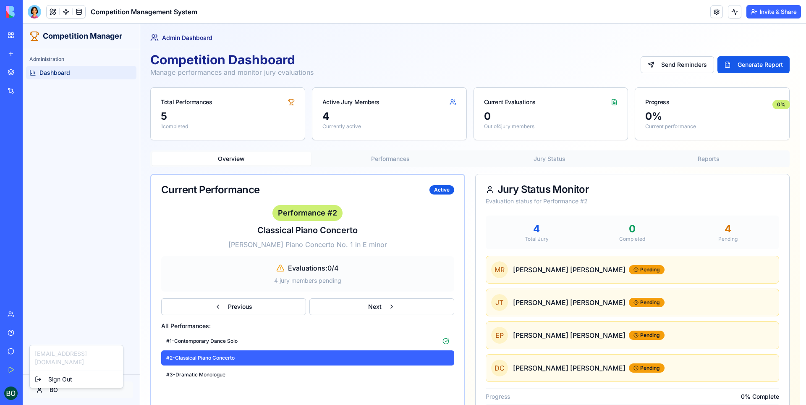
click at [38, 387] on html "Competition Manager Administration Dashboard BO Toggle Sidebar Admin Dashboard …" at bounding box center [415, 226] width 784 height 404
click at [50, 259] on html "Competition Manager Administration Dashboard BO Toggle Sidebar Admin Dashboard …" at bounding box center [415, 226] width 784 height 404
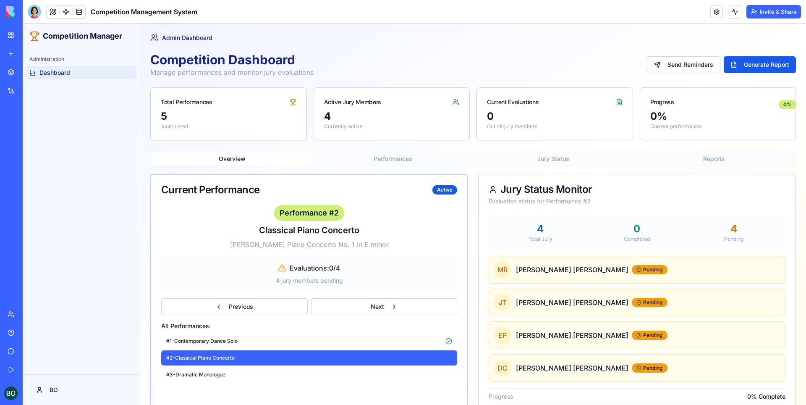
click at [43, 39] on span "Competition Manager" at bounding box center [82, 36] width 79 height 12
click at [53, 9] on button at bounding box center [53, 11] width 13 height 13
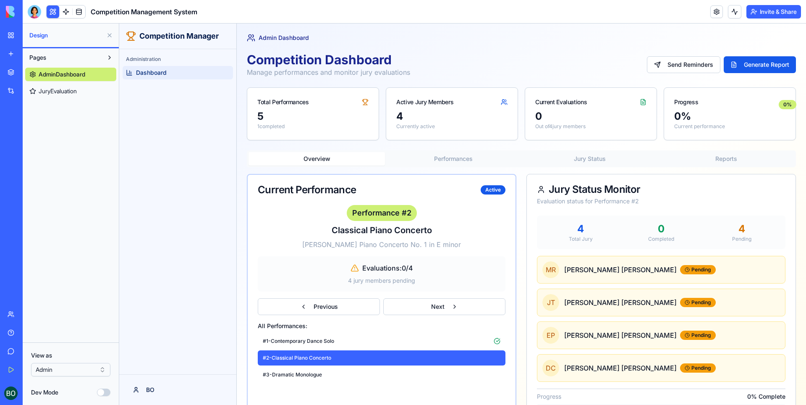
click at [102, 369] on html "BETA My Workspace New app Marketplace Integrations Recent Competition Managemen…" at bounding box center [403, 202] width 806 height 405
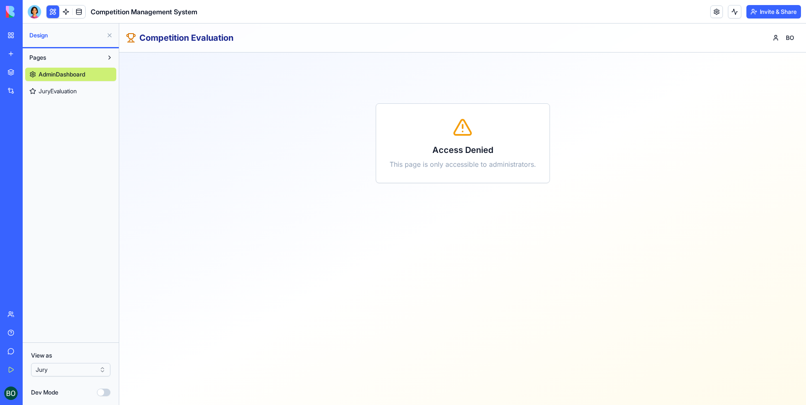
click at [80, 92] on link "JuryEvaluation" at bounding box center [70, 90] width 91 height 13
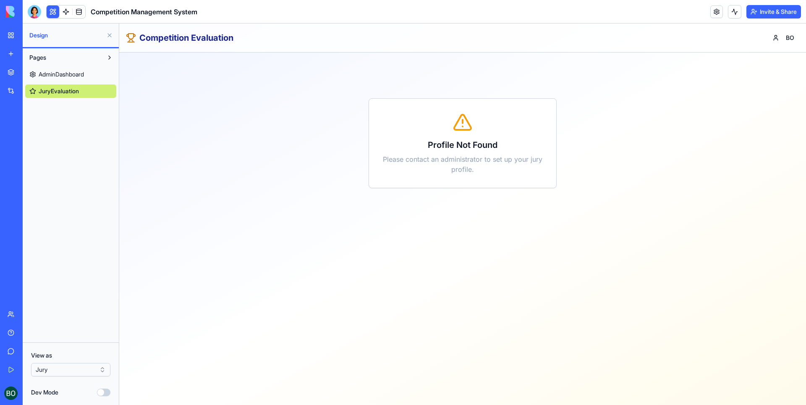
click at [422, 191] on div "Profile Not Found Please contact an administrator to set up your jury profile." at bounding box center [463, 143] width 674 height 168
drag, startPoint x: 426, startPoint y: 148, endPoint x: 362, endPoint y: 165, distance: 66.2
click at [362, 165] on div "Profile Not Found Please contact an administrator to set up your jury profile." at bounding box center [463, 143] width 674 height 168
click at [173, 214] on div "Profile Not Found Please contact an administrator to set up your jury profile." at bounding box center [463, 143] width 674 height 168
click at [100, 395] on button "Dev Mode" at bounding box center [103, 393] width 13 height 8
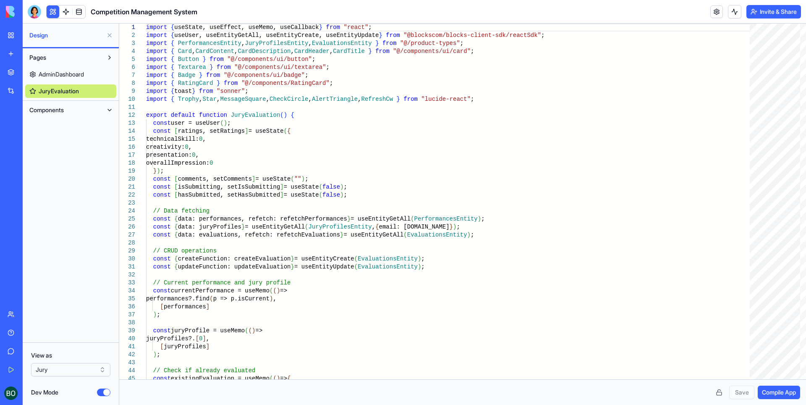
click at [61, 69] on link "AdminDashboard" at bounding box center [70, 74] width 91 height 13
type textarea "****** **** *"
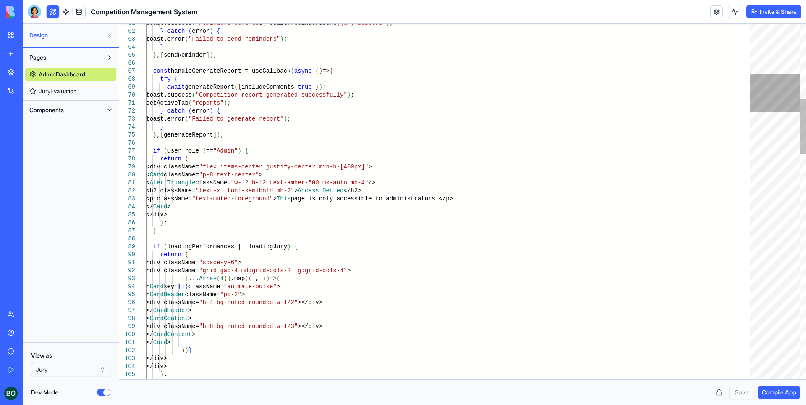
click at [771, 100] on div at bounding box center [775, 92] width 50 height 37
click at [777, 134] on div at bounding box center [775, 202] width 50 height 356
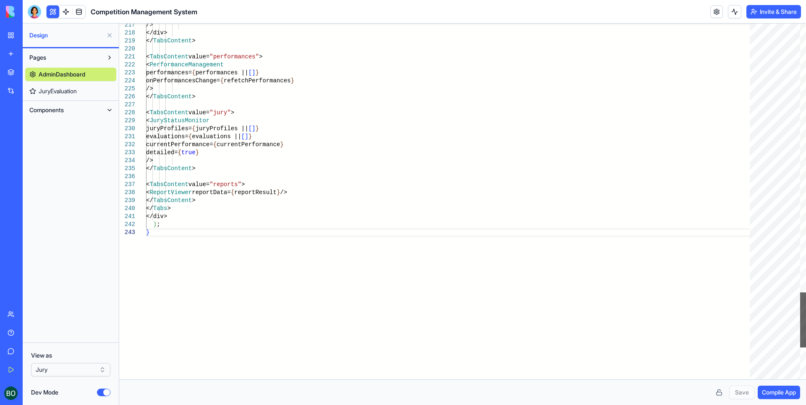
click at [806, 316] on div at bounding box center [804, 319] width 6 height 55
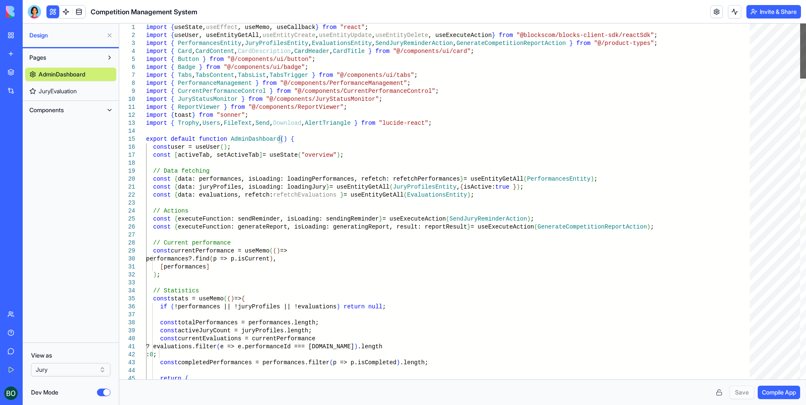
click at [806, 24] on div at bounding box center [804, 51] width 6 height 55
click at [791, 389] on span "Compile App" at bounding box center [779, 392] width 34 height 8
click at [778, 393] on span "Compile App" at bounding box center [779, 392] width 34 height 8
click at [738, 12] on button at bounding box center [734, 11] width 13 height 13
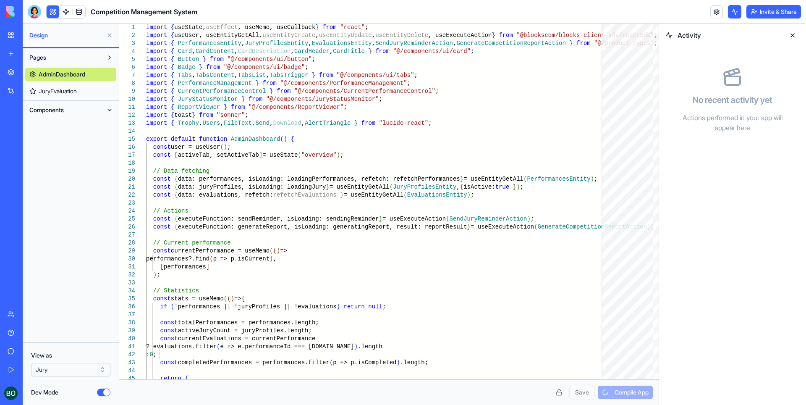
click at [792, 35] on button at bounding box center [792, 35] width 13 height 13
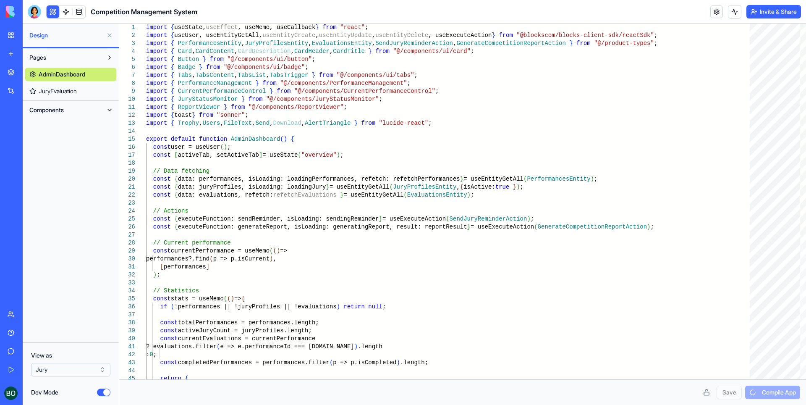
click at [717, 12] on link at bounding box center [717, 11] width 13 height 13
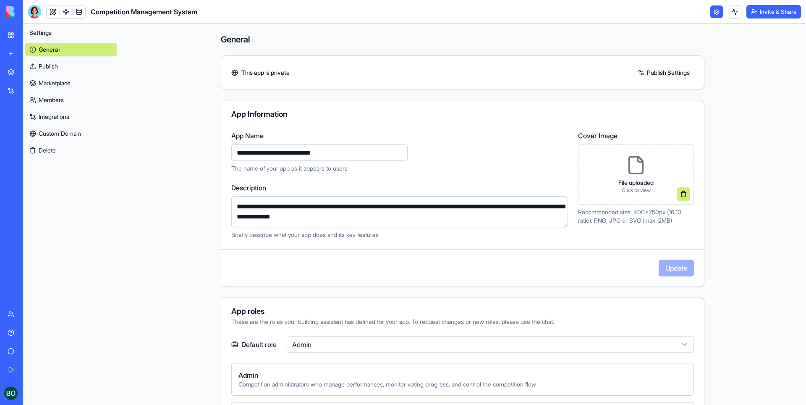
click at [607, 160] on div "File uploaded Click to view" at bounding box center [636, 174] width 116 height 60
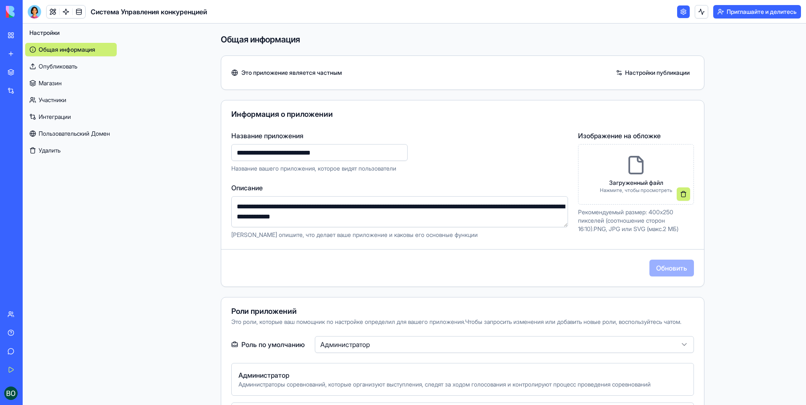
click at [634, 74] on ya-tr-span "Настройки публикации" at bounding box center [657, 72] width 65 height 8
click at [532, 43] on h4 "Общая информация" at bounding box center [463, 40] width 484 height 12
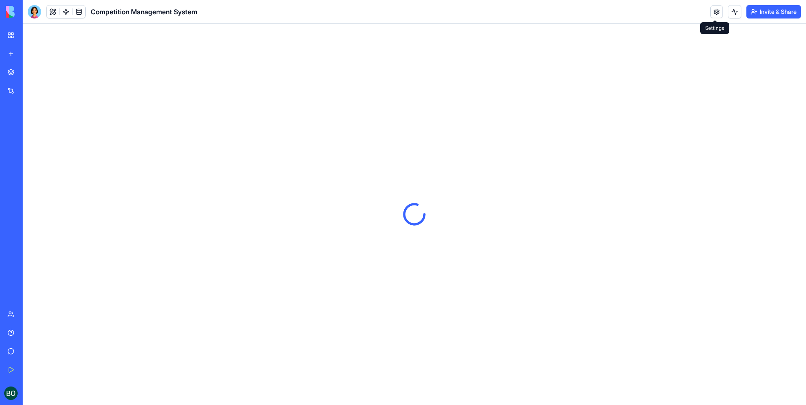
click at [718, 15] on link at bounding box center [717, 11] width 13 height 13
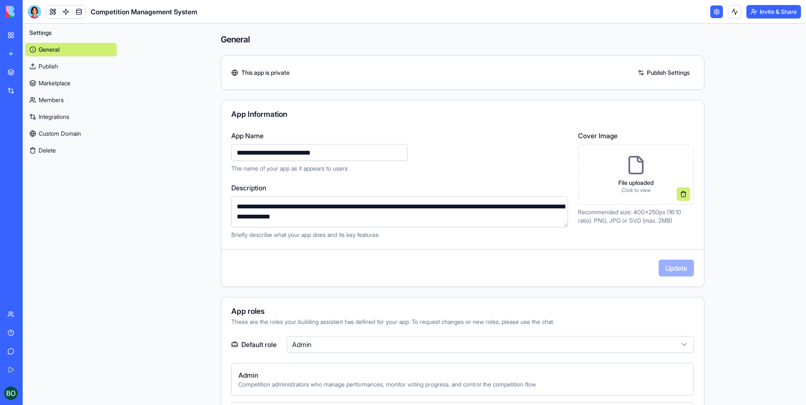
click at [57, 67] on link "Publish" at bounding box center [71, 66] width 92 height 13
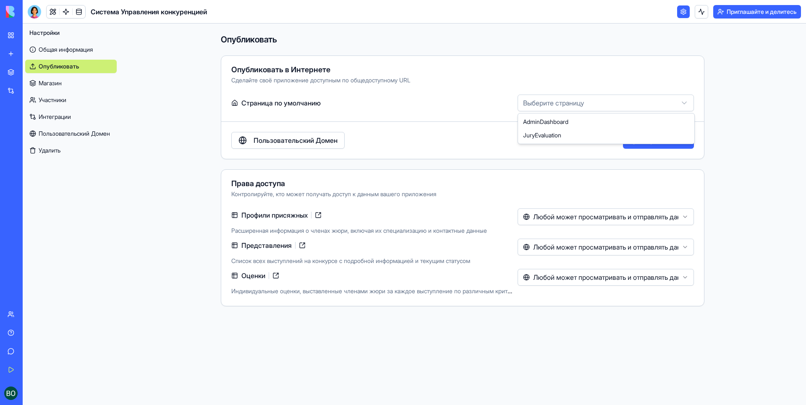
click at [556, 103] on html "**********" at bounding box center [403, 202] width 806 height 405
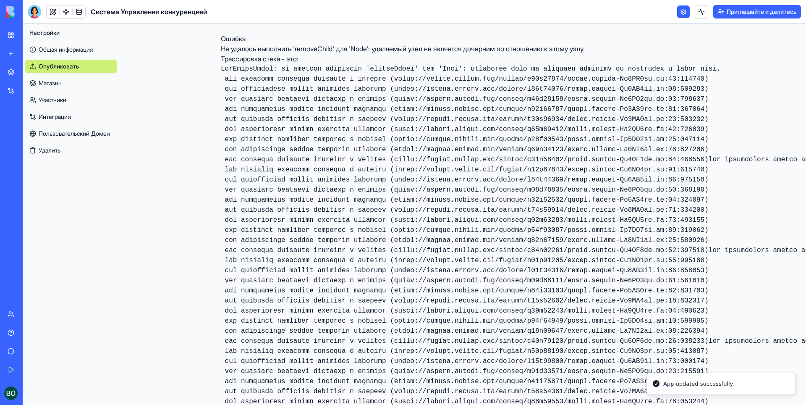
click at [55, 74] on div "Общая информация Опубликовать Магазин Участники Интеграции Пользовательский Дом…" at bounding box center [71, 98] width 92 height 118
click at [53, 53] on ya-tr-span "Общая информация" at bounding box center [66, 49] width 54 height 8
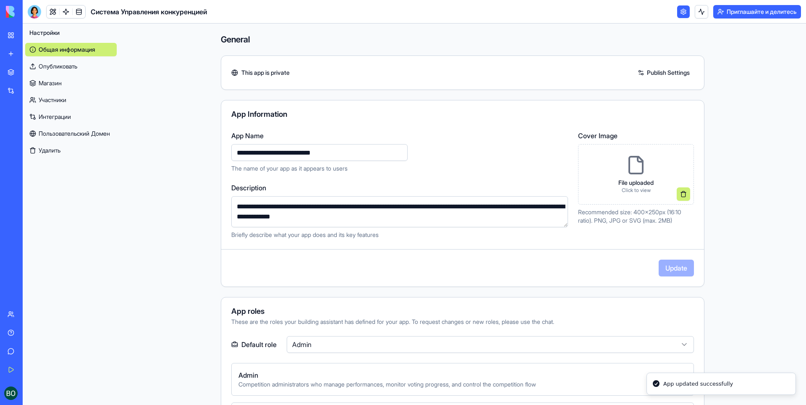
click at [49, 67] on ya-tr-span "Опубликовать" at bounding box center [58, 66] width 39 height 8
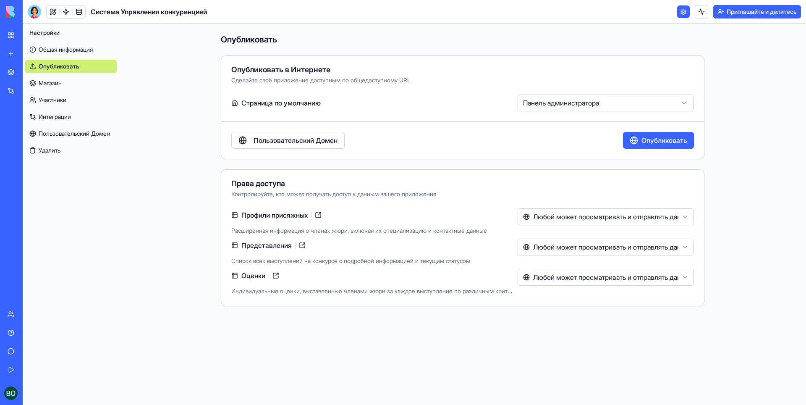
click at [106, 85] on link "Магазин" at bounding box center [71, 82] width 92 height 13
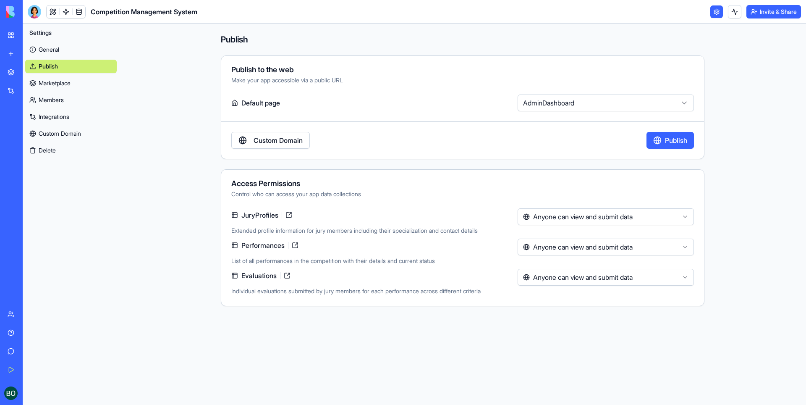
click at [86, 79] on link "Marketplace" at bounding box center [71, 82] width 92 height 13
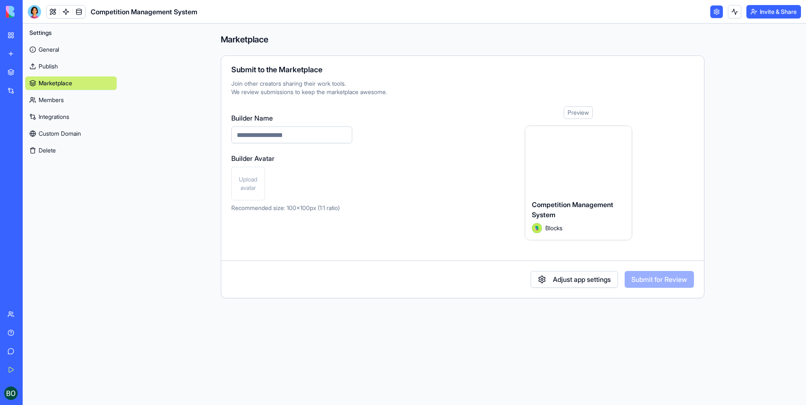
click at [62, 97] on ya-tr-span "Members" at bounding box center [51, 100] width 25 height 8
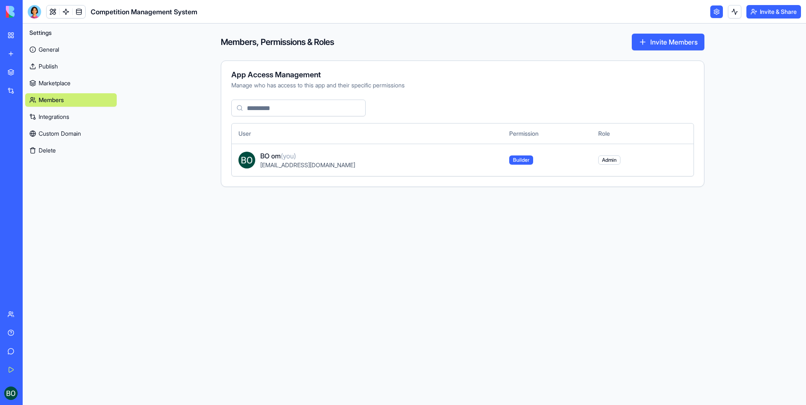
click at [66, 121] on link "Integrations" at bounding box center [71, 116] width 92 height 13
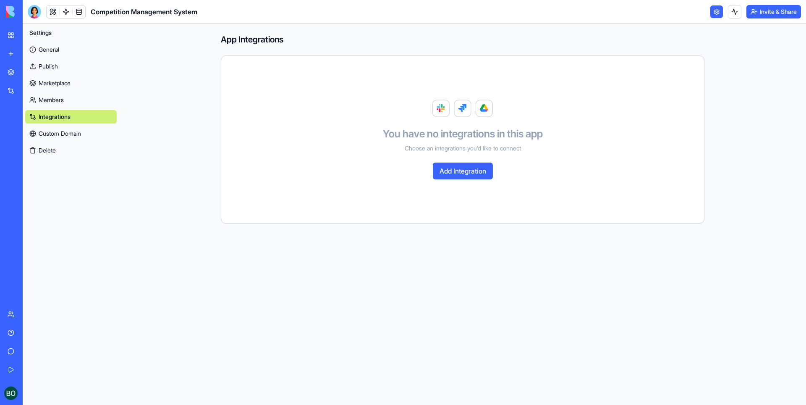
click at [68, 131] on ya-tr-span "Custom Domain" at bounding box center [60, 133] width 42 height 8
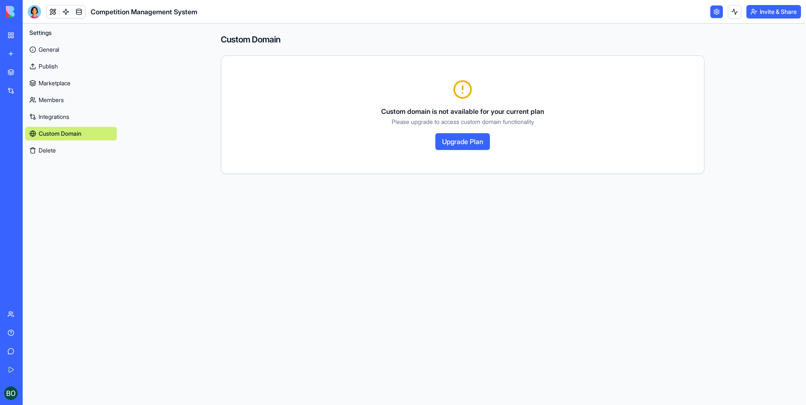
click at [57, 46] on ya-tr-span "General" at bounding box center [49, 49] width 21 height 8
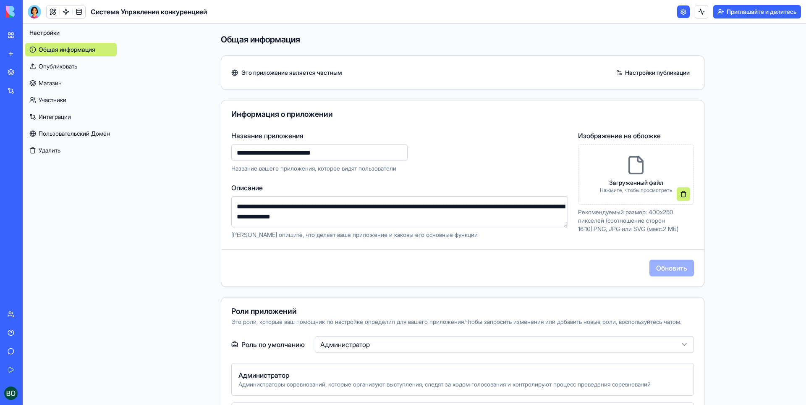
drag, startPoint x: 209, startPoint y: 76, endPoint x: 213, endPoint y: 75, distance: 4.4
click at [209, 76] on div "**********" at bounding box center [463, 347] width 538 height 646
click at [663, 72] on ya-tr-span "Настройки публикации" at bounding box center [657, 72] width 65 height 8
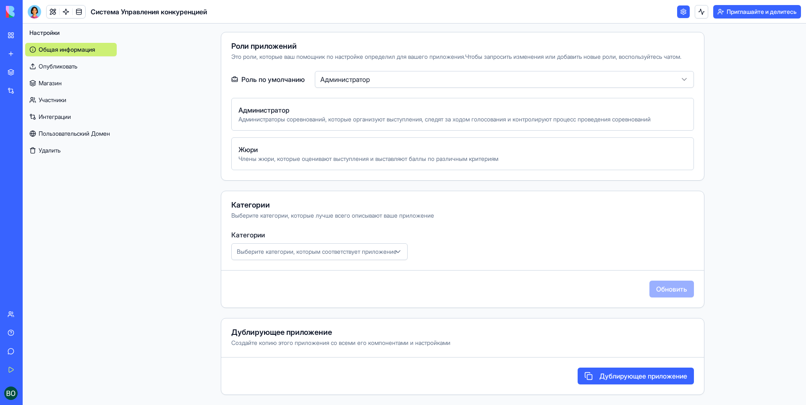
scroll to position [265, 0]
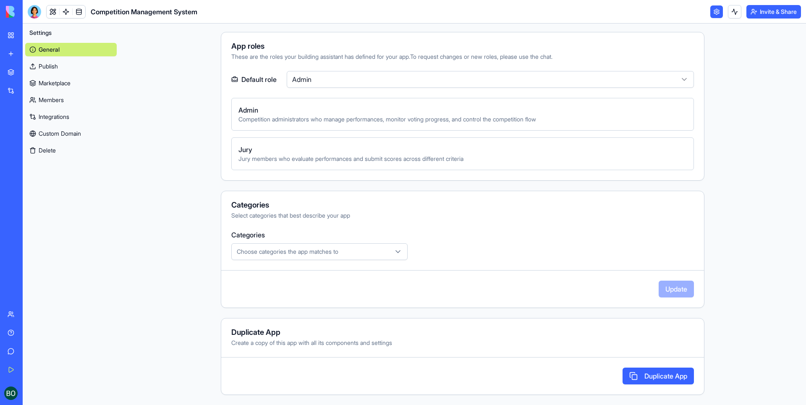
click at [667, 373] on button "Duplicate App" at bounding box center [658, 376] width 71 height 17
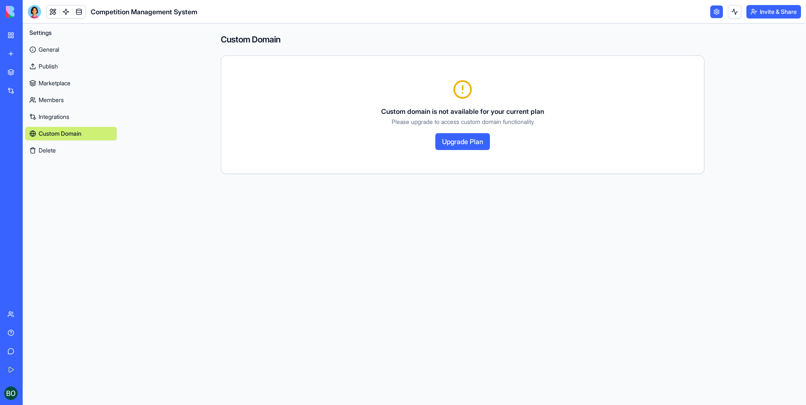
click at [467, 142] on button "Upgrade Plan" at bounding box center [463, 141] width 55 height 17
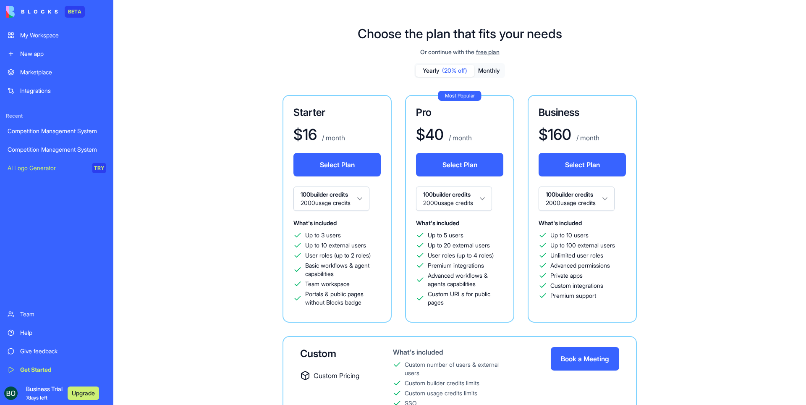
drag, startPoint x: 0, startPoint y: 0, endPoint x: 291, endPoint y: 71, distance: 299.7
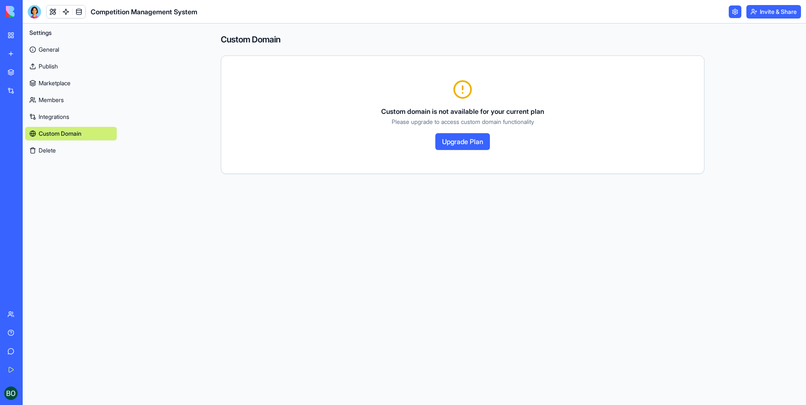
click at [55, 63] on link "Publish" at bounding box center [71, 66] width 92 height 13
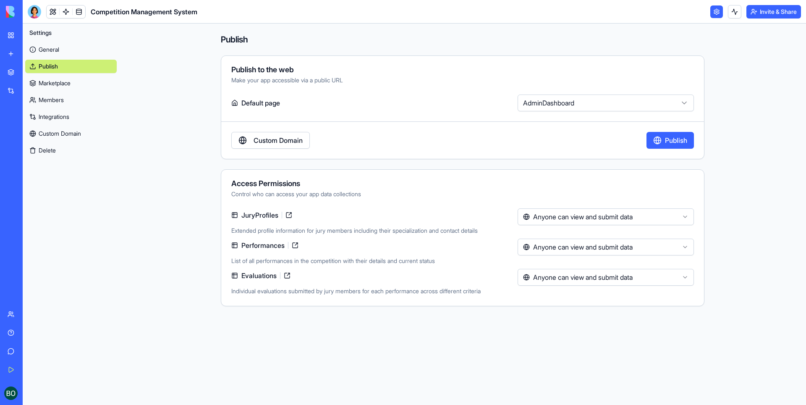
click at [658, 137] on button "Publish" at bounding box center [670, 140] width 47 height 17
click at [634, 98] on html "**********" at bounding box center [403, 202] width 806 height 405
select select "**********"
click at [248, 139] on link "Custom Domain" at bounding box center [270, 140] width 79 height 17
click at [263, 110] on label "Default page" at bounding box center [372, 103] width 283 height 17
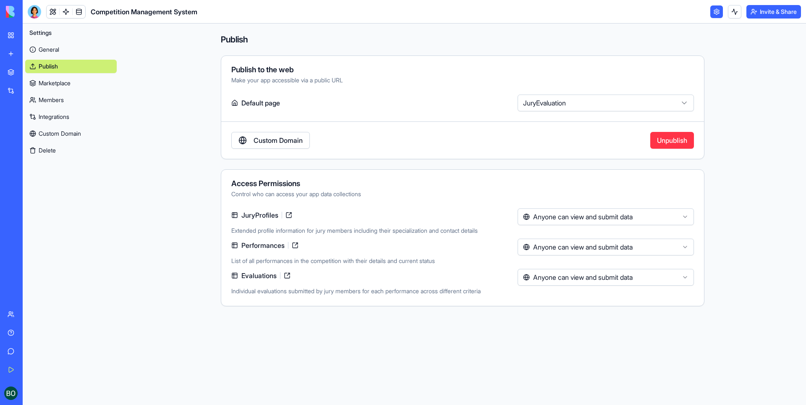
click at [608, 101] on html "**********" at bounding box center [403, 202] width 806 height 405
select select "**********"
